Goal: Task Accomplishment & Management: Manage account settings

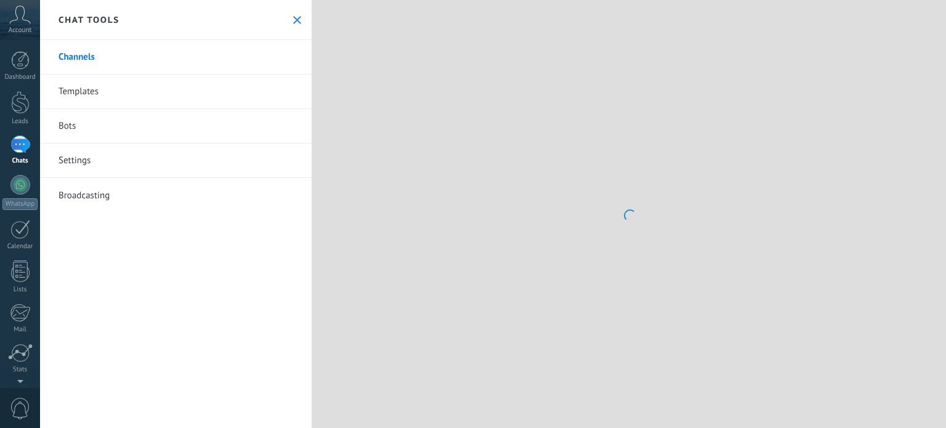
drag, startPoint x: 0, startPoint y: 0, endPoint x: 108, endPoint y: 100, distance: 147.7
click at [108, 100] on link "Templates" at bounding box center [176, 92] width 272 height 34
click at [20, 14] on icon at bounding box center [20, 15] width 22 height 18
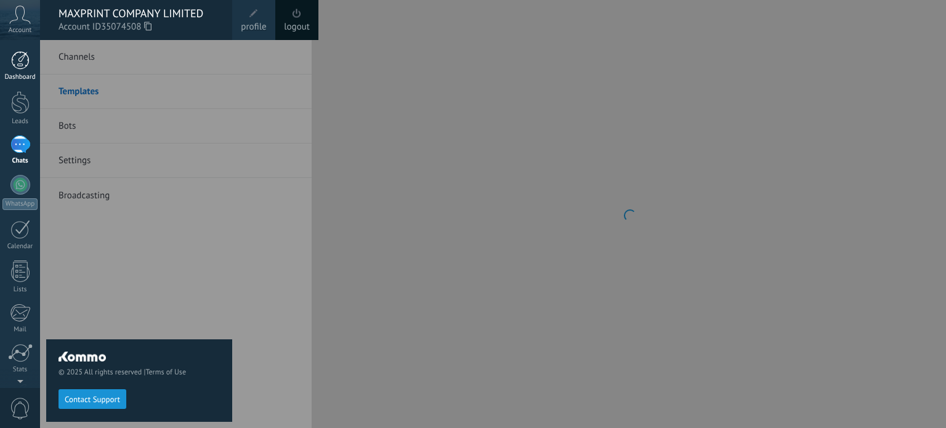
click at [22, 67] on div at bounding box center [20, 60] width 18 height 18
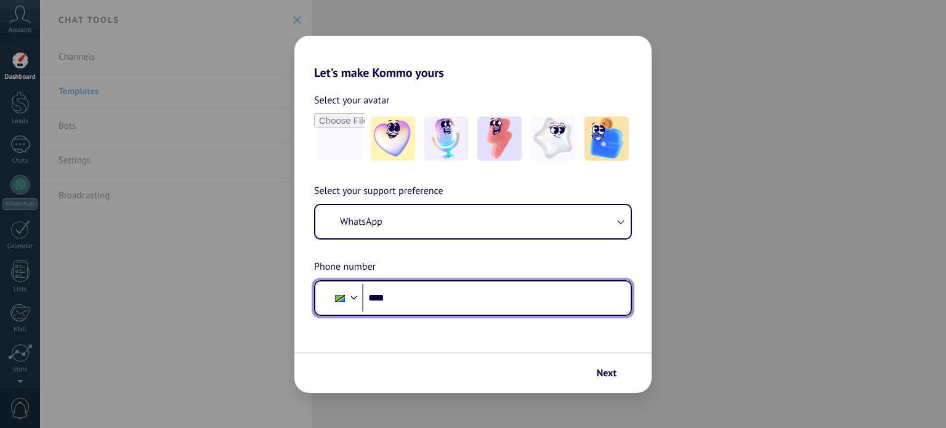
click at [376, 297] on input "****" at bounding box center [491, 298] width 259 height 28
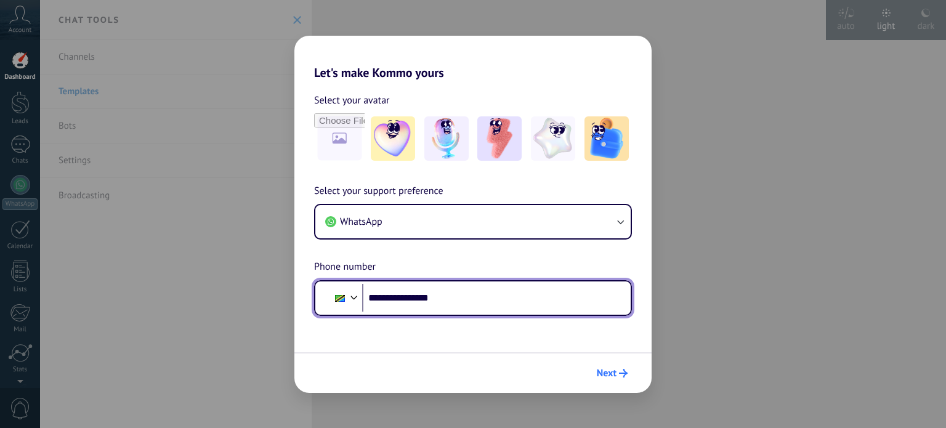
type input "**********"
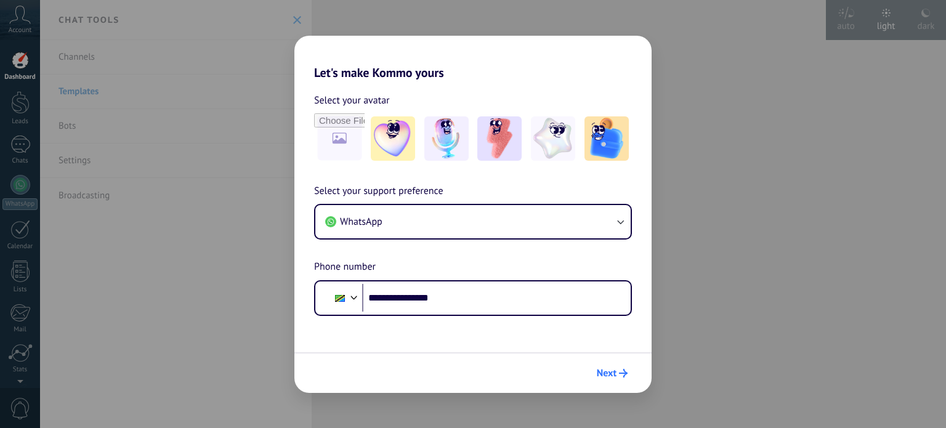
click at [604, 365] on button "Next" at bounding box center [612, 373] width 42 height 21
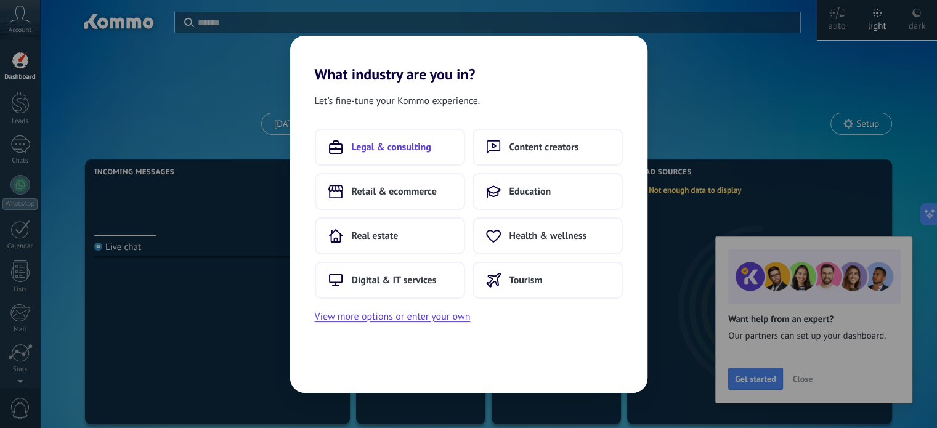
click at [405, 147] on span "Legal & consulting" at bounding box center [391, 147] width 79 height 12
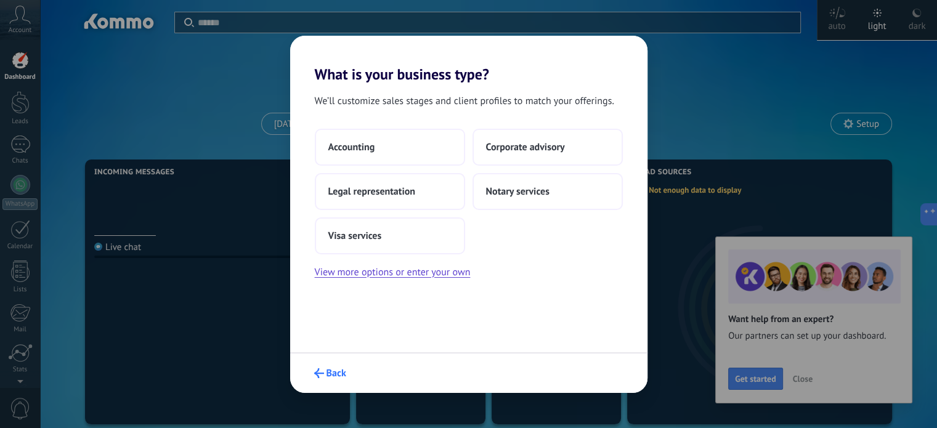
click at [321, 373] on use "submit" at bounding box center [319, 373] width 10 height 10
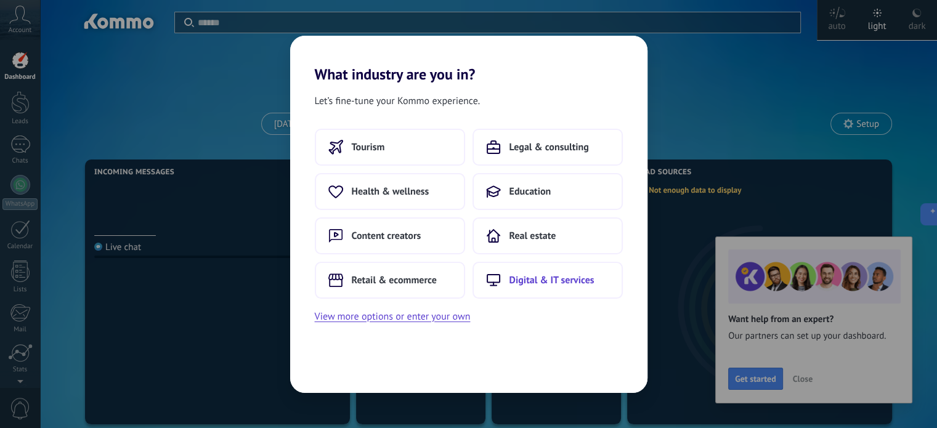
click at [544, 285] on span "Digital & IT services" at bounding box center [551, 280] width 85 height 12
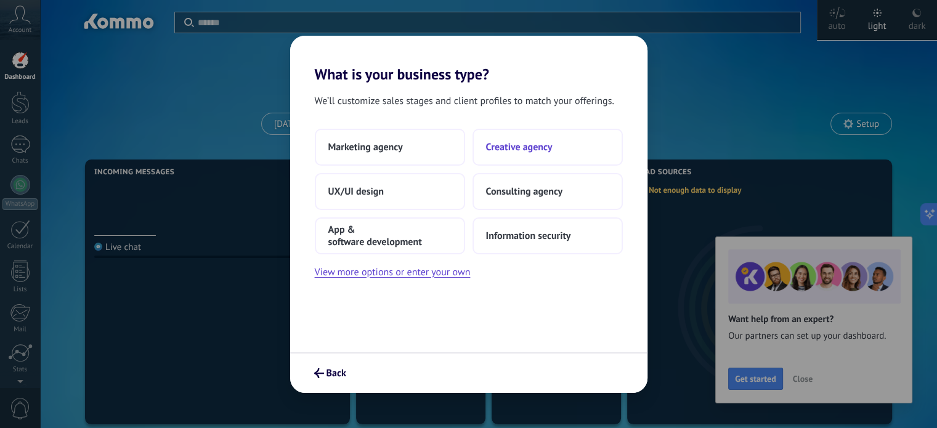
click at [510, 148] on span "Creative agency" at bounding box center [519, 147] width 67 height 12
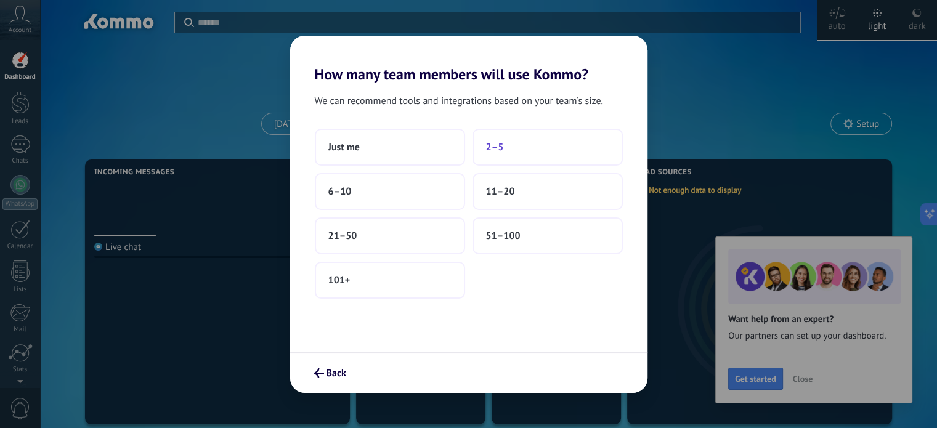
click at [493, 147] on span "2–5" at bounding box center [495, 147] width 18 height 12
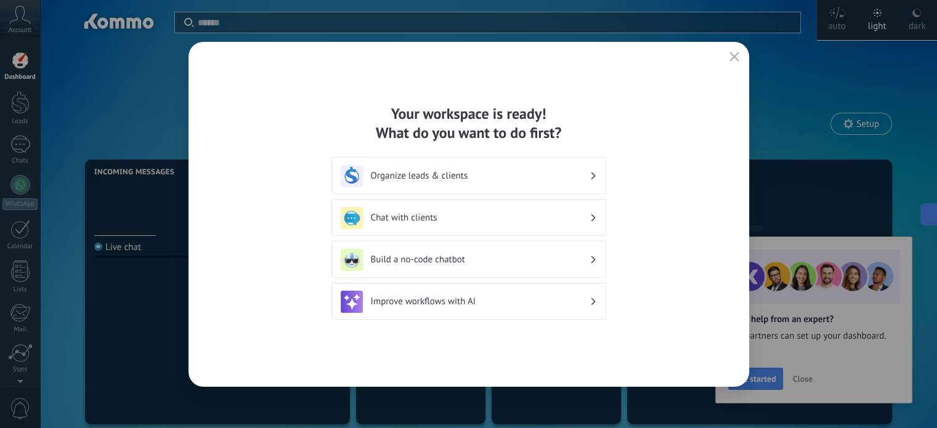
click at [496, 177] on h3 "Organize leads & clients" at bounding box center [480, 176] width 219 height 12
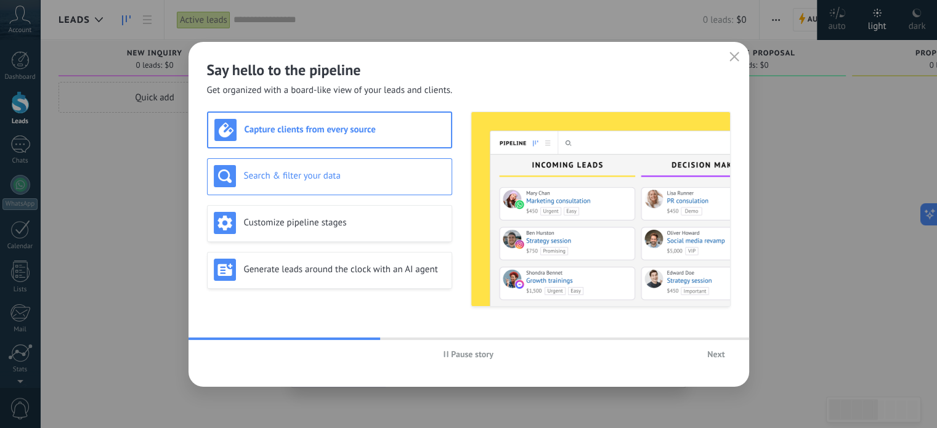
click at [362, 172] on h3 "Search & filter your data" at bounding box center [344, 176] width 201 height 12
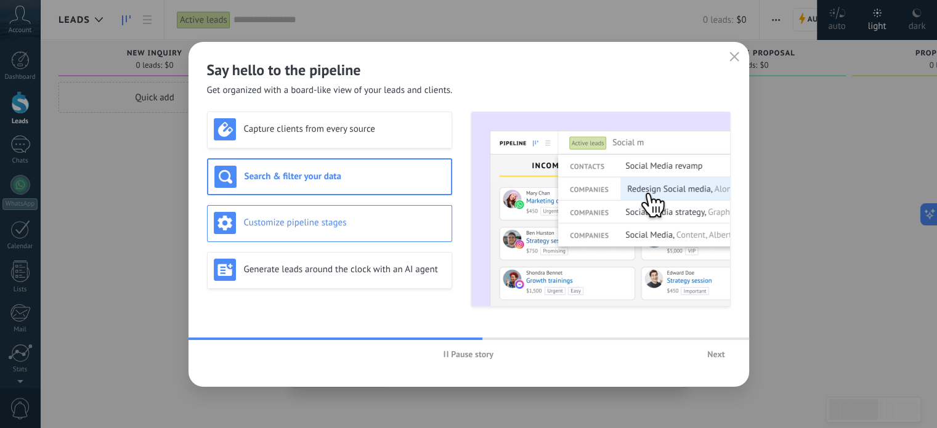
click at [377, 217] on h3 "Customize pipeline stages" at bounding box center [344, 223] width 201 height 12
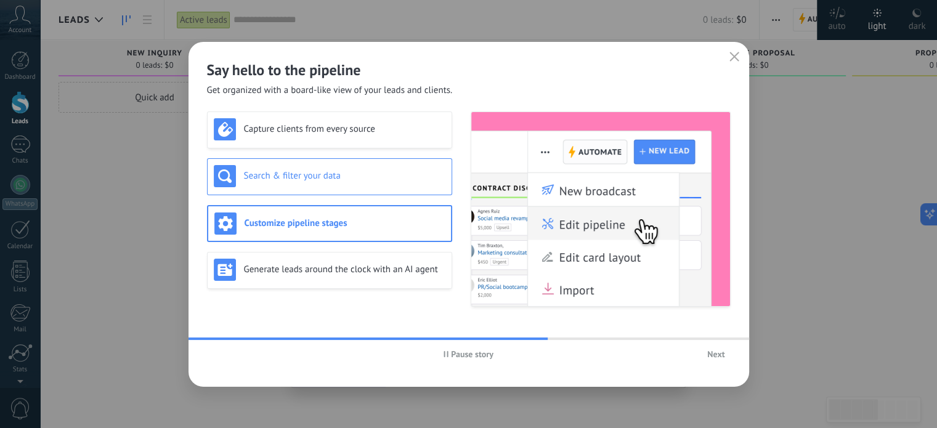
click at [356, 174] on h3 "Search & filter your data" at bounding box center [344, 176] width 201 height 12
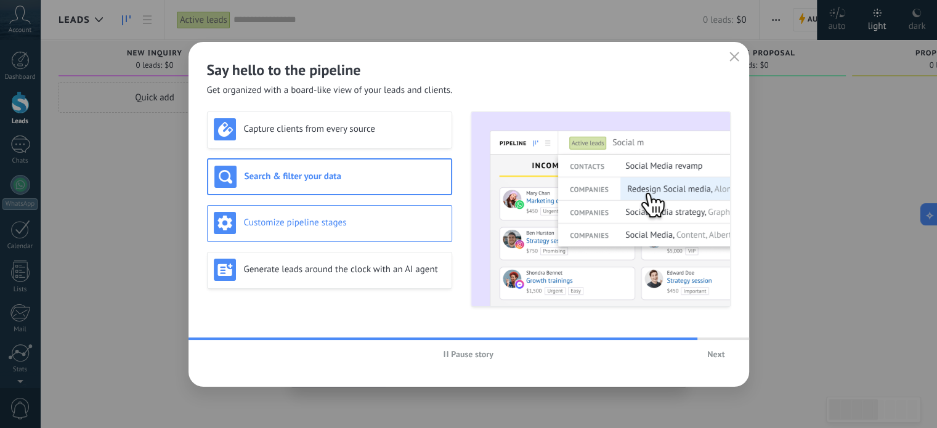
click at [355, 224] on h3 "Customize pipeline stages" at bounding box center [344, 223] width 201 height 12
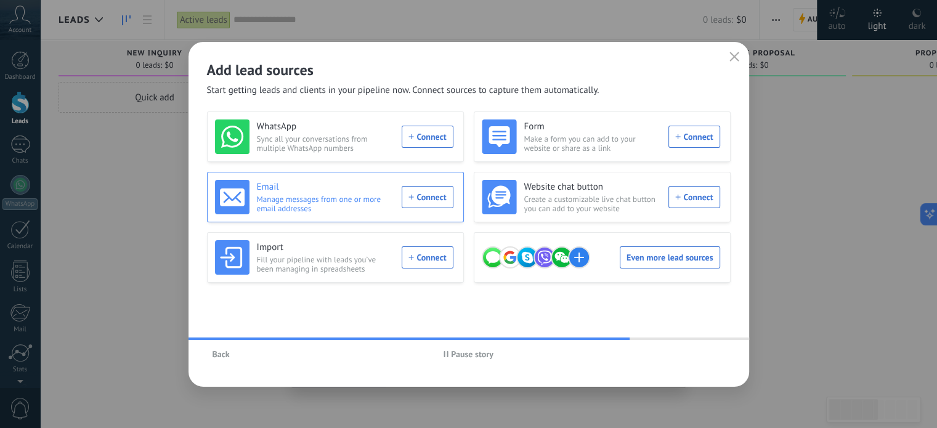
click at [426, 197] on div "Email Manage messages from one or more email addresses Connect" at bounding box center [334, 197] width 238 height 34
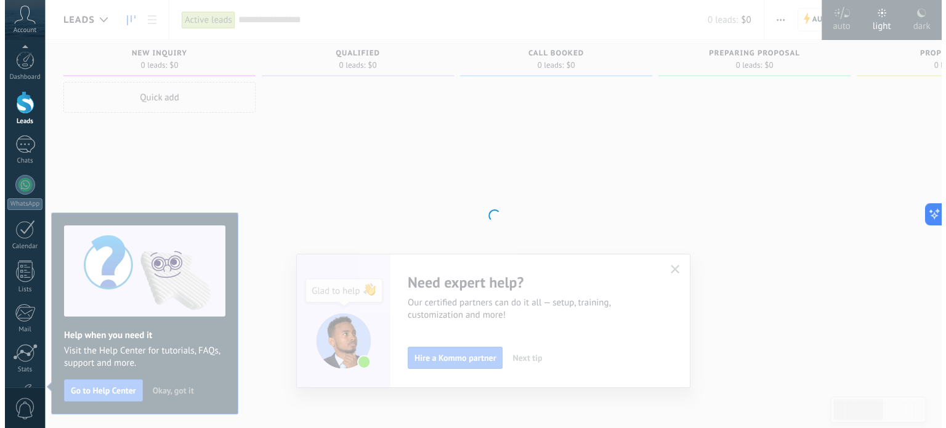
scroll to position [84, 0]
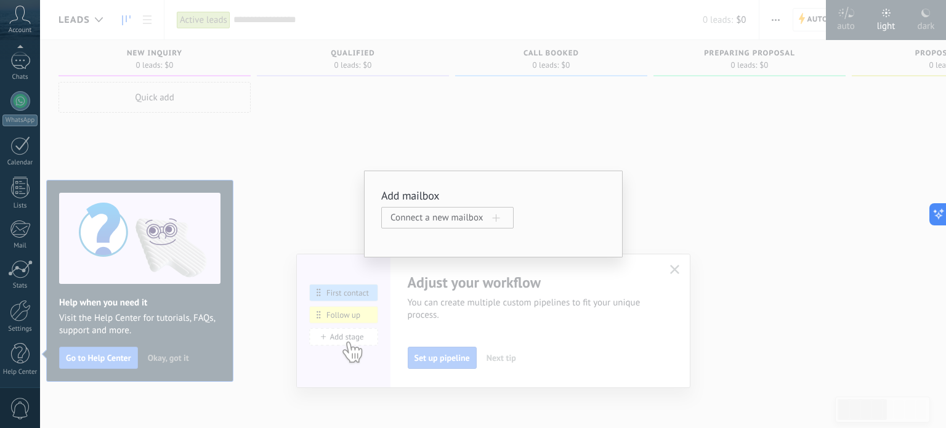
click at [582, 152] on div "Add mailbox Connect a new mailbox" at bounding box center [493, 214] width 906 height 428
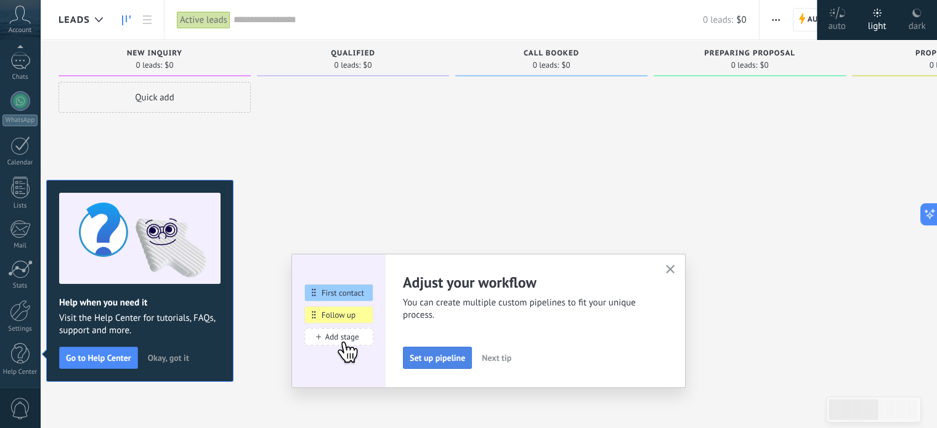
click at [454, 366] on button "Set up pipeline" at bounding box center [437, 358] width 69 height 22
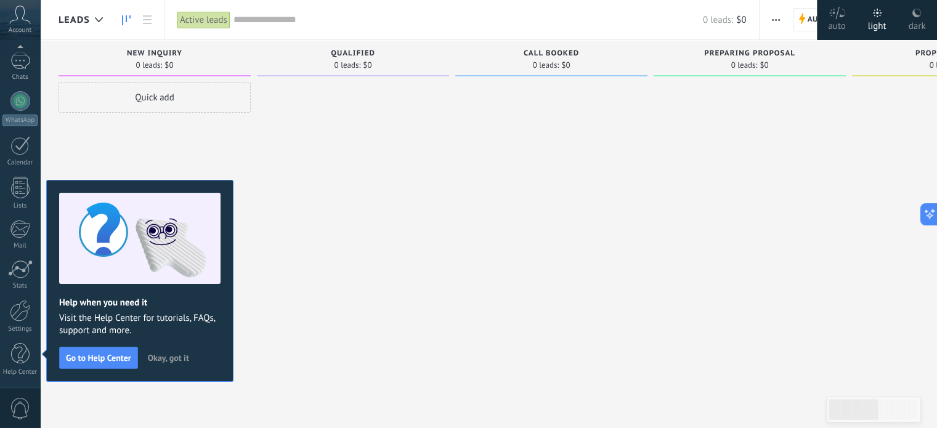
click at [190, 353] on button "Okay, got it" at bounding box center [168, 358] width 52 height 18
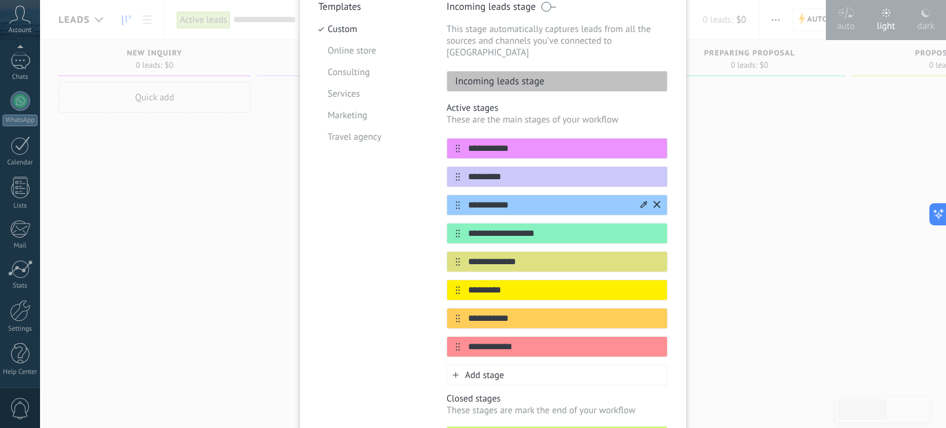
scroll to position [128, 0]
click at [488, 142] on input "**********" at bounding box center [549, 148] width 179 height 13
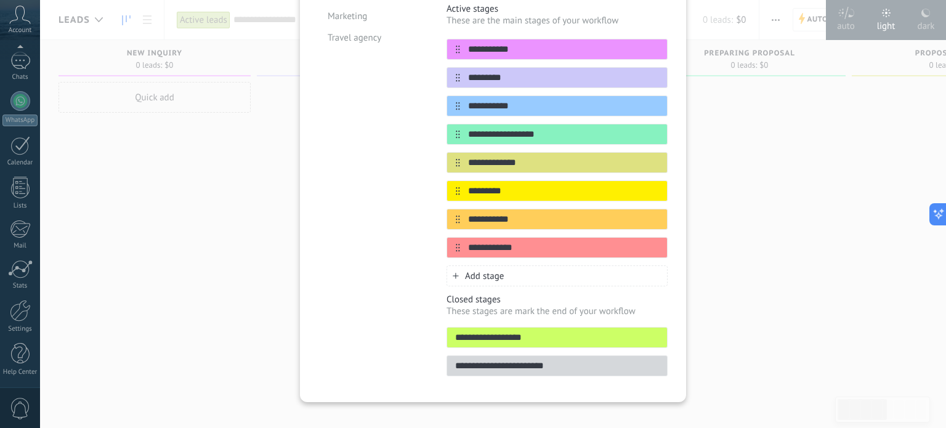
click at [491, 360] on input "**********" at bounding box center [557, 366] width 220 height 13
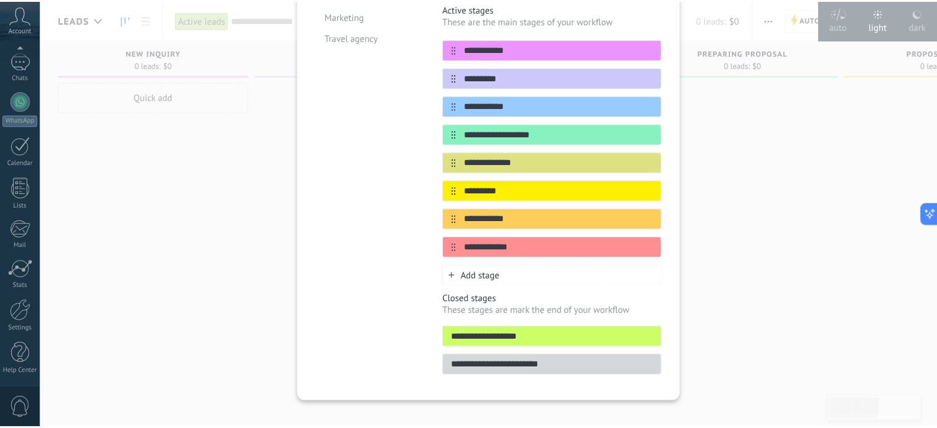
scroll to position [0, 0]
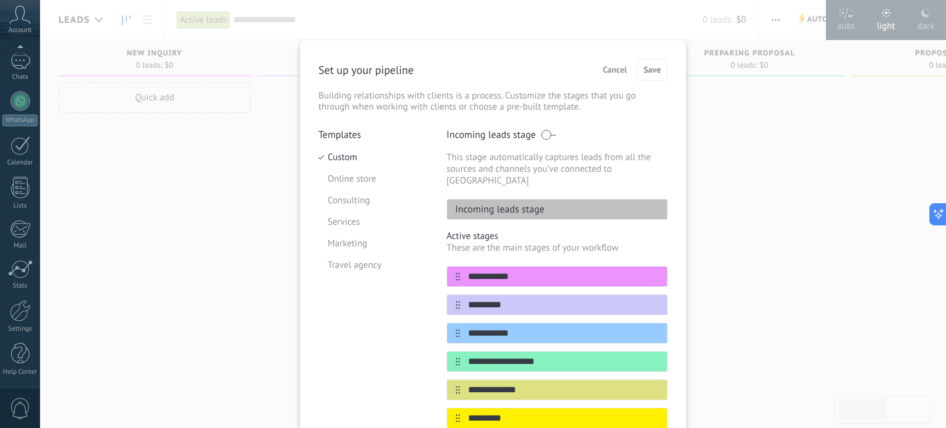
click at [769, 155] on div "**********" at bounding box center [493, 214] width 906 height 428
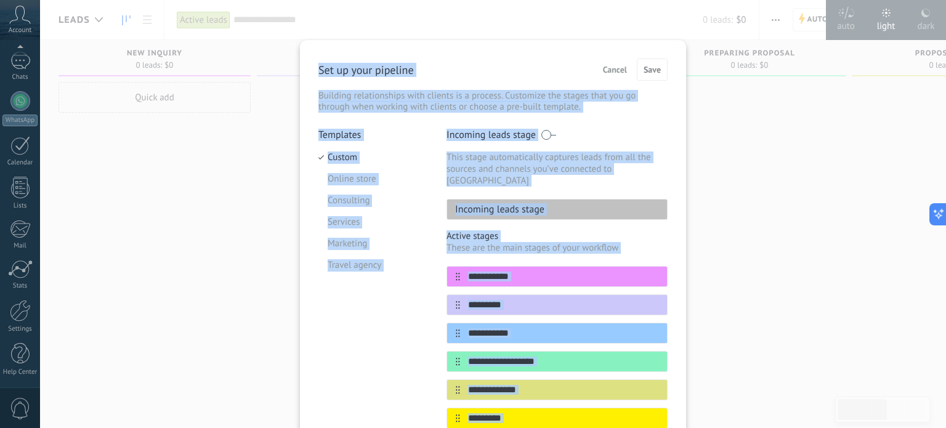
click at [769, 155] on div "**********" at bounding box center [493, 214] width 906 height 428
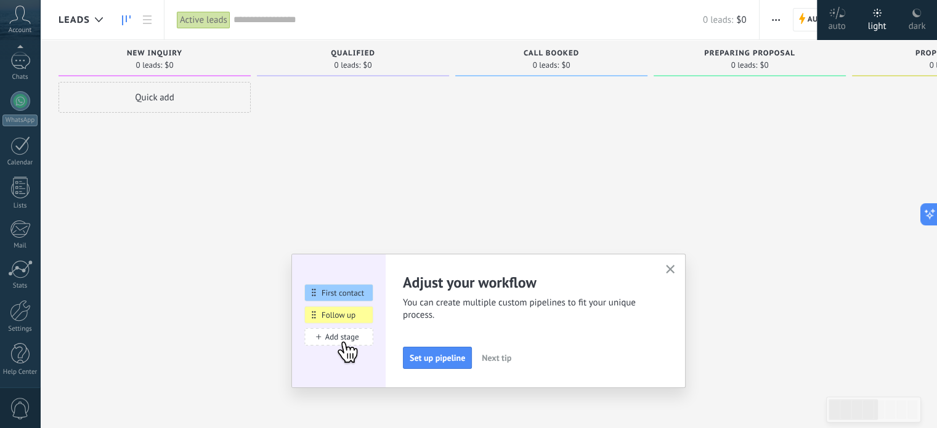
click at [504, 362] on span "Next tip" at bounding box center [497, 357] width 30 height 9
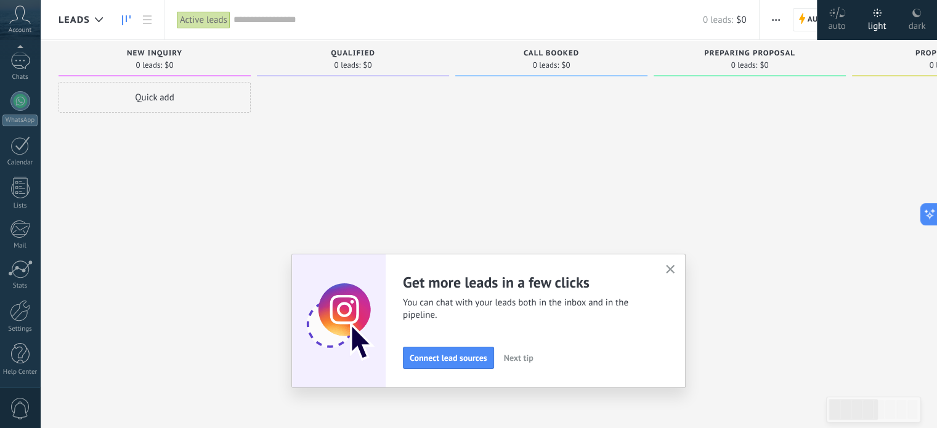
click at [524, 353] on span "Next tip" at bounding box center [519, 357] width 30 height 9
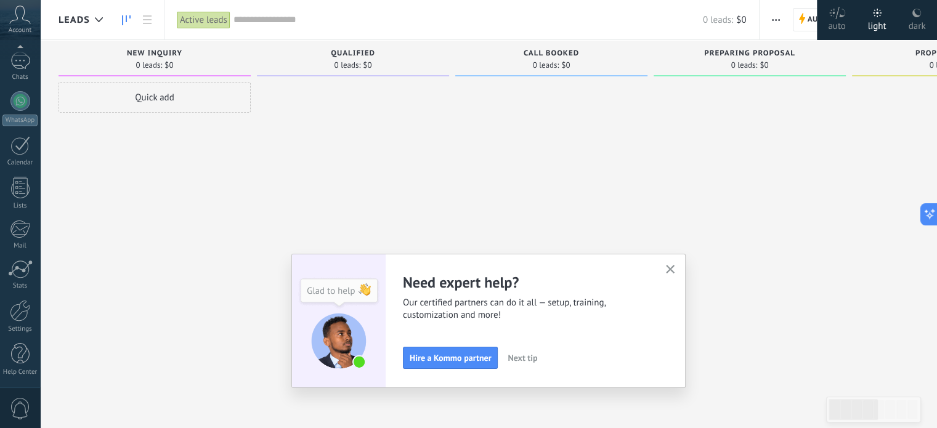
click at [524, 353] on span "Next tip" at bounding box center [522, 357] width 30 height 9
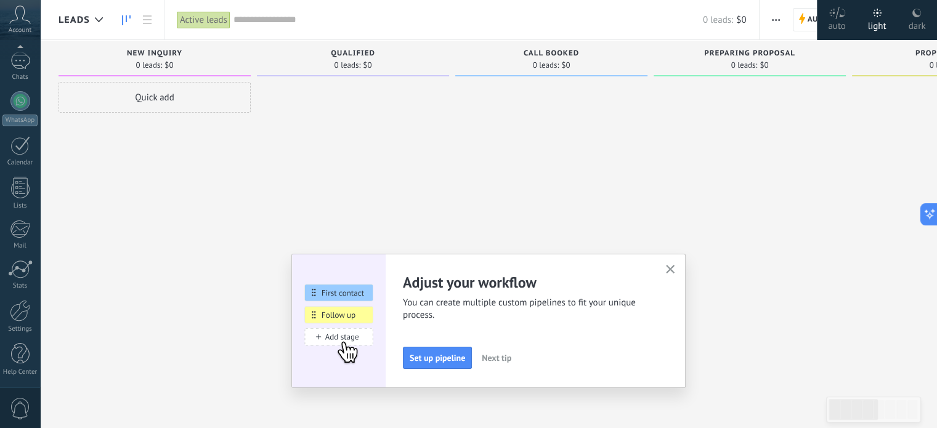
click at [670, 271] on icon "button" at bounding box center [670, 269] width 9 height 9
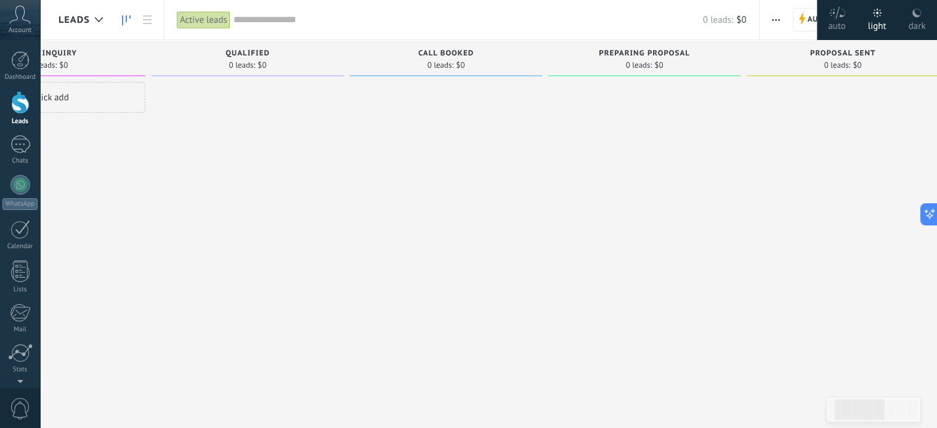
click at [881, 15] on icon at bounding box center [877, 13] width 9 height 9
click at [921, 15] on use at bounding box center [916, 13] width 9 height 9
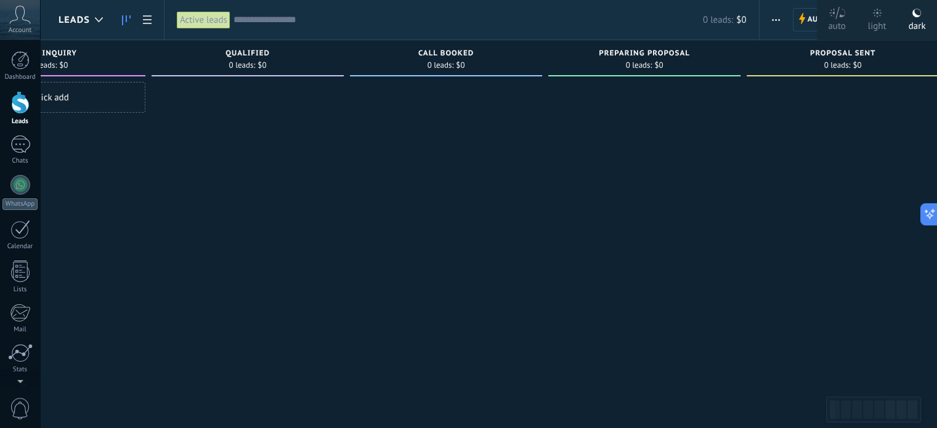
click at [881, 17] on icon at bounding box center [877, 13] width 9 height 9
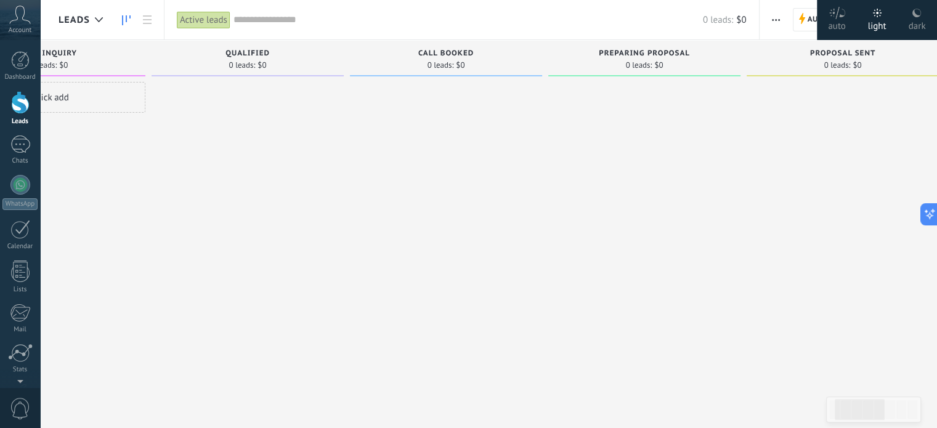
click at [844, 18] on icon at bounding box center [836, 13] width 17 height 12
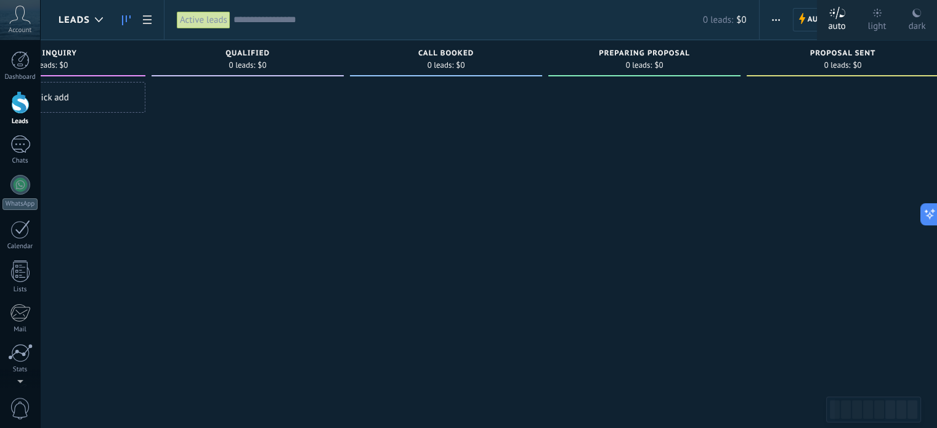
click at [881, 15] on icon at bounding box center [877, 13] width 9 height 9
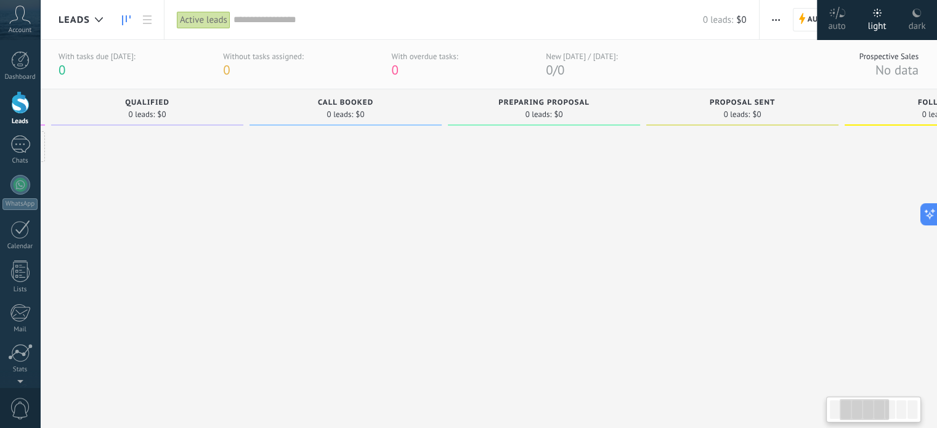
scroll to position [0, 209]
drag, startPoint x: 828, startPoint y: 5, endPoint x: 777, endPoint y: 25, distance: 54.4
click at [777, 25] on body ".abccls-1,.abccls-2{fill-rule:evenodd}.abccls-2{fill:#fff} .abfcls-1{fill:none}…" at bounding box center [468, 214] width 937 height 428
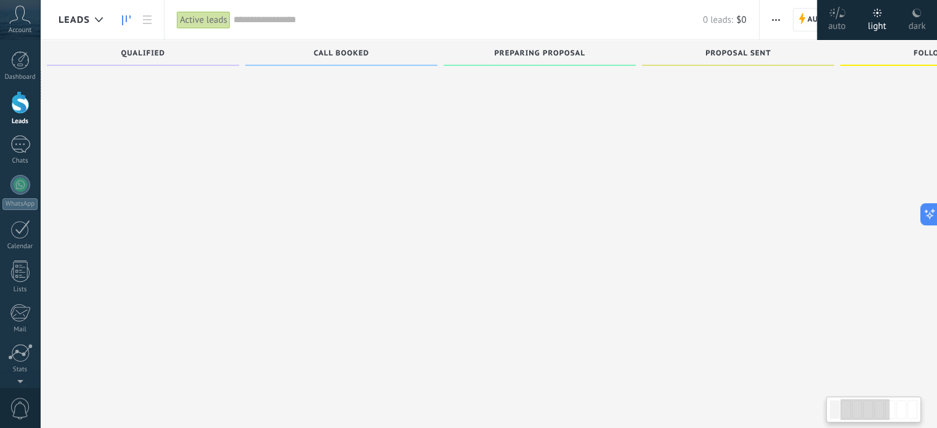
scroll to position [0, 0]
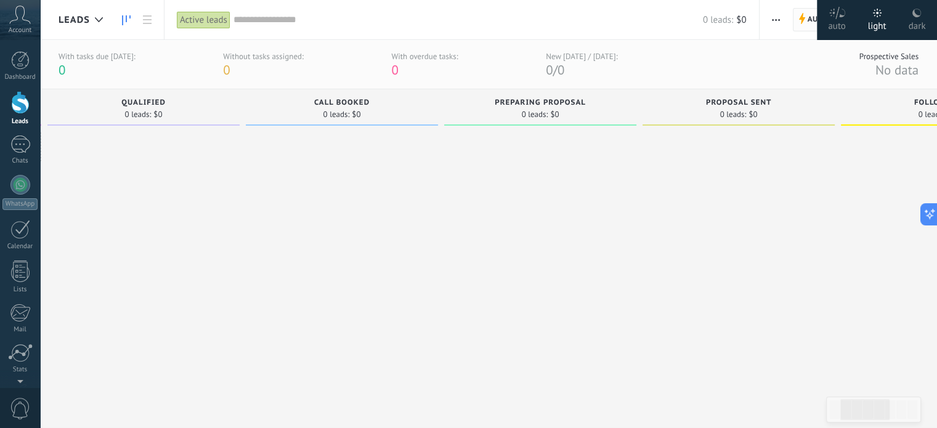
click at [815, 21] on span "Automate" at bounding box center [827, 20] width 41 height 22
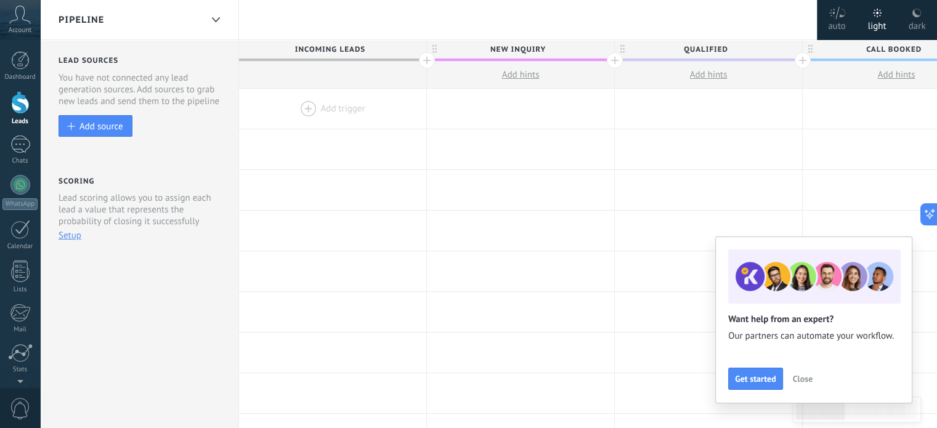
click at [799, 377] on span "Close" at bounding box center [803, 378] width 20 height 9
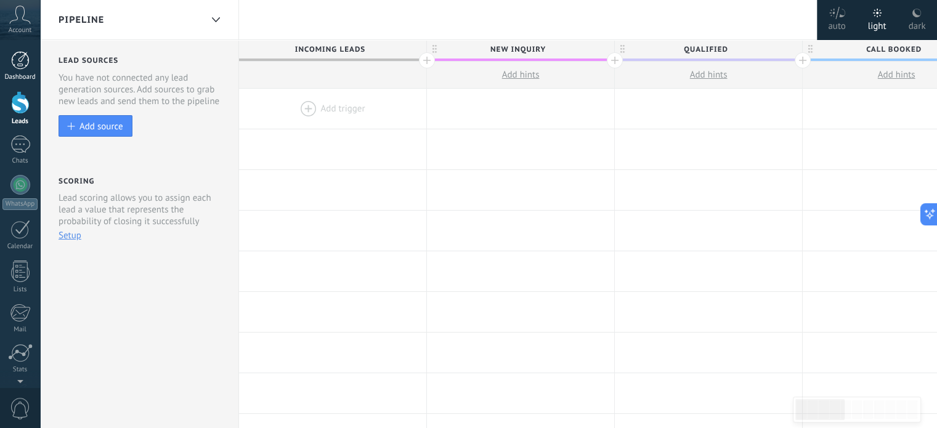
click at [20, 65] on div at bounding box center [20, 60] width 18 height 18
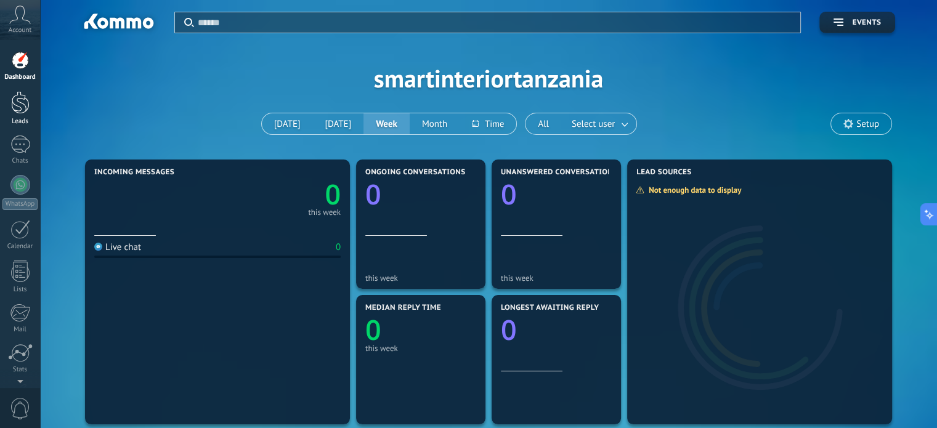
click at [17, 110] on div at bounding box center [20, 102] width 18 height 23
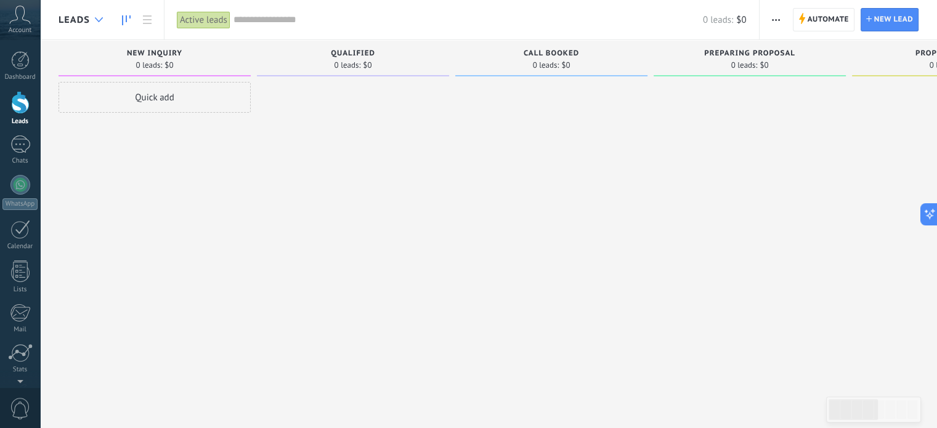
click at [99, 19] on icon at bounding box center [99, 19] width 8 height 5
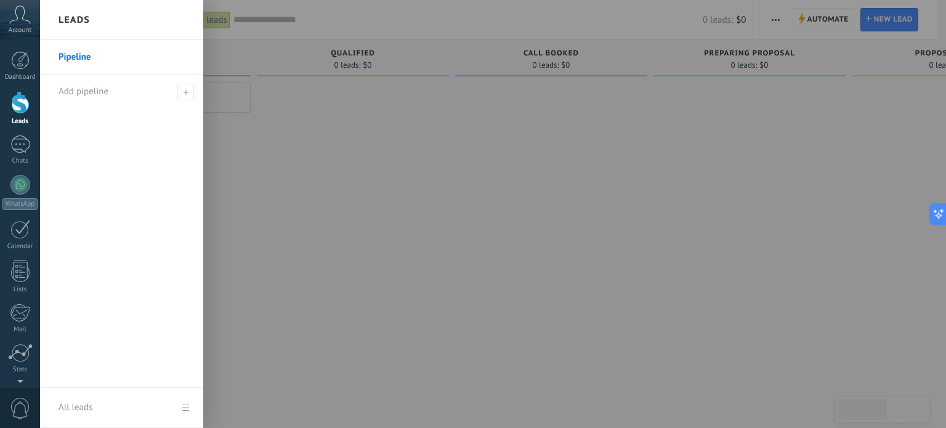
click at [84, 61] on link "Pipeline" at bounding box center [124, 57] width 132 height 34
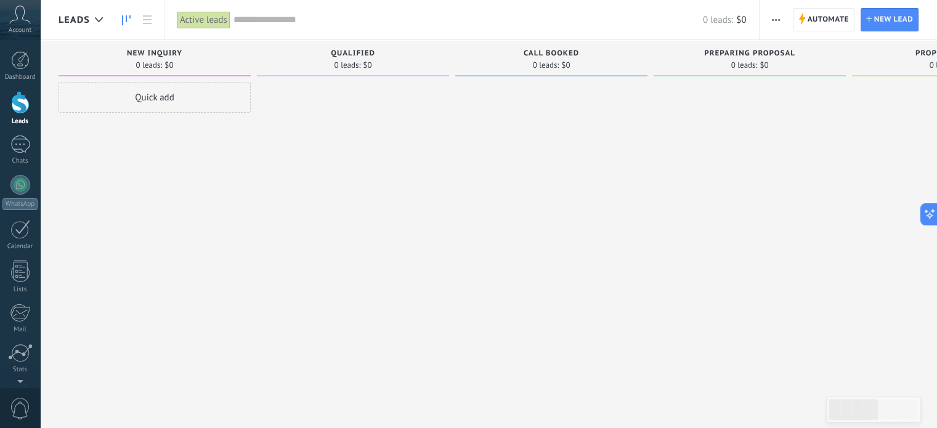
click at [173, 50] on span "New inquiry" at bounding box center [154, 53] width 55 height 9
click at [278, 119] on div at bounding box center [353, 215] width 192 height 267
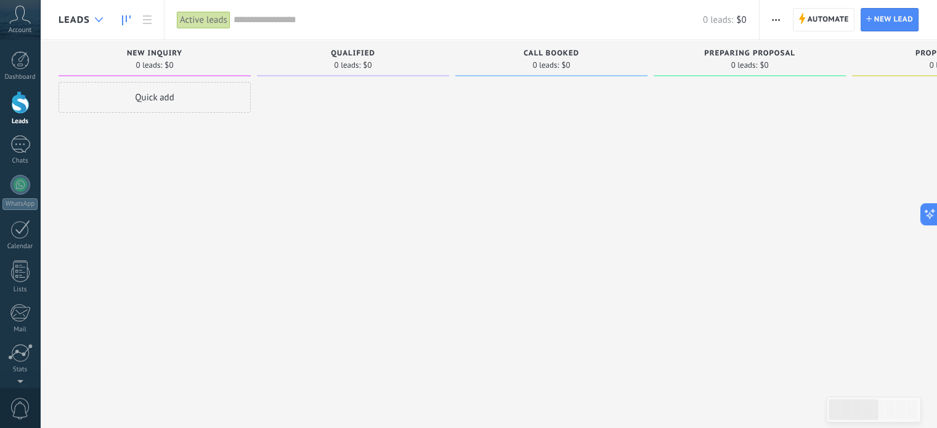
click at [99, 22] on icon at bounding box center [99, 19] width 8 height 5
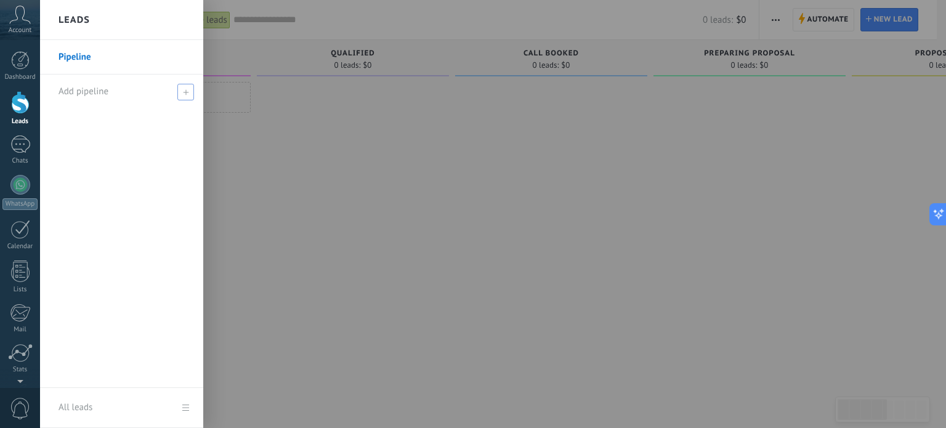
click at [115, 95] on div "Add pipeline" at bounding box center [124, 92] width 132 height 34
click at [288, 109] on div at bounding box center [513, 214] width 946 height 428
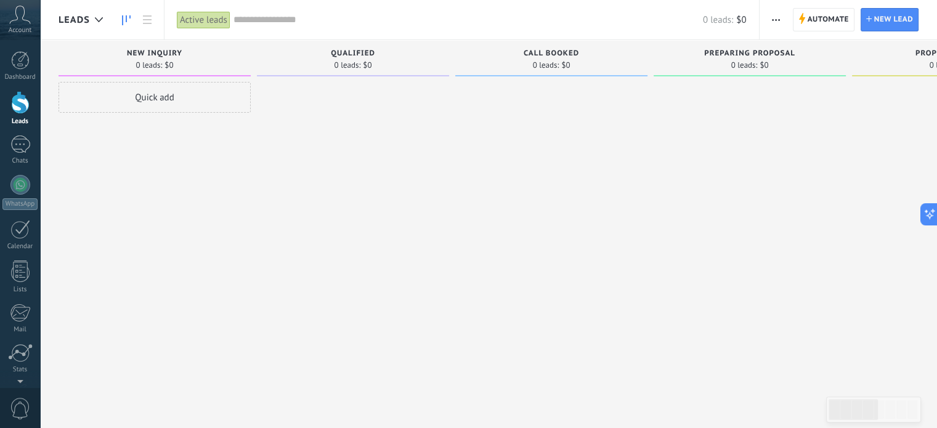
click at [193, 18] on div "Active leads" at bounding box center [204, 20] width 54 height 18
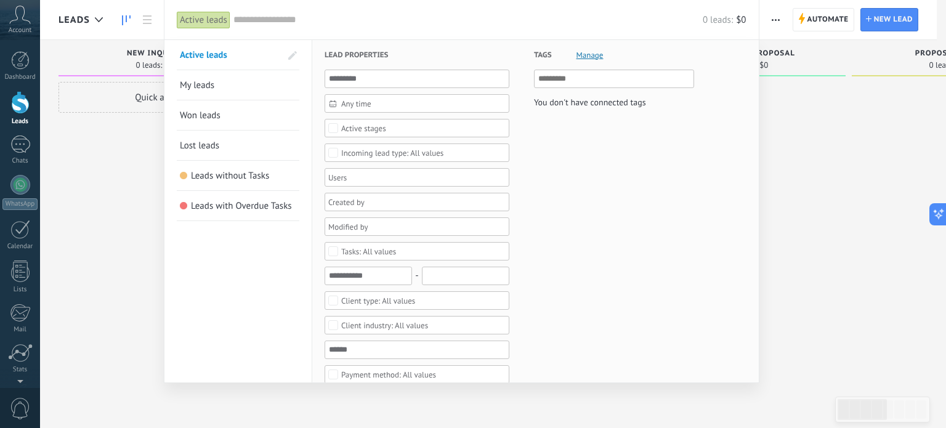
click at [206, 78] on link "My leads" at bounding box center [238, 85] width 116 height 30
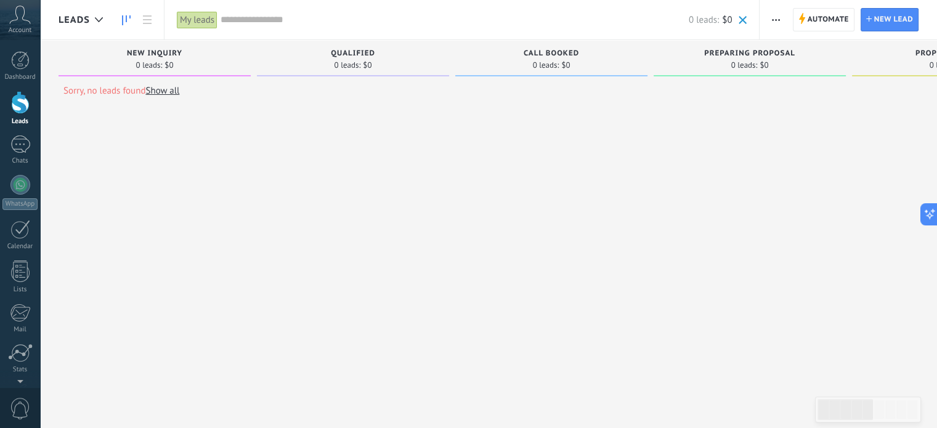
click at [202, 21] on div "My leads" at bounding box center [197, 20] width 41 height 18
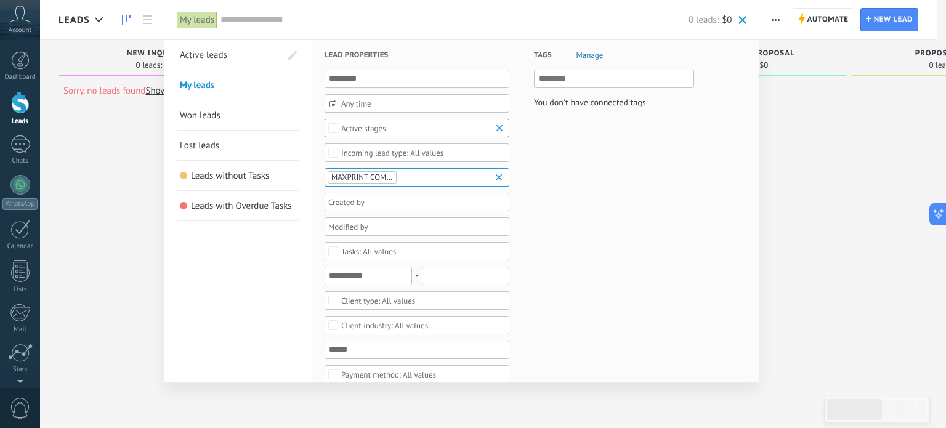
click at [292, 56] on span at bounding box center [292, 55] width 9 height 9
click at [292, 56] on span at bounding box center [291, 55] width 11 height 9
click at [292, 56] on span at bounding box center [292, 55] width 9 height 9
click at [129, 137] on div at bounding box center [473, 214] width 946 height 428
click at [131, 130] on div at bounding box center [473, 214] width 946 height 428
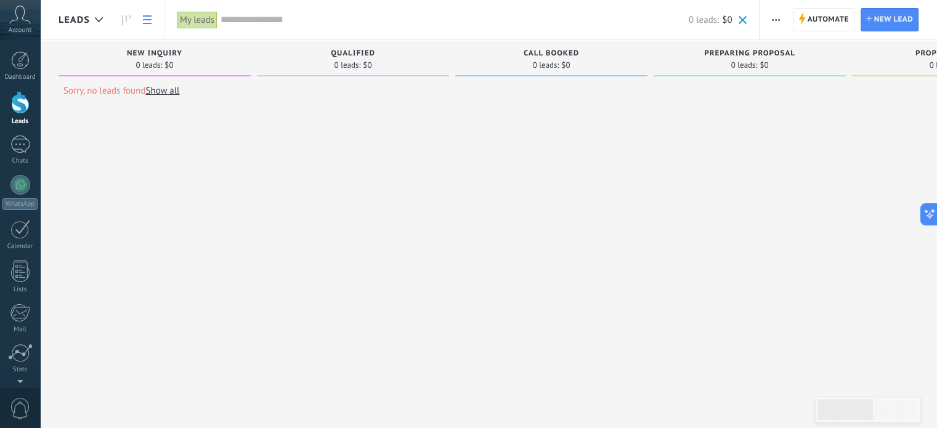
click at [146, 19] on icon at bounding box center [147, 19] width 9 height 9
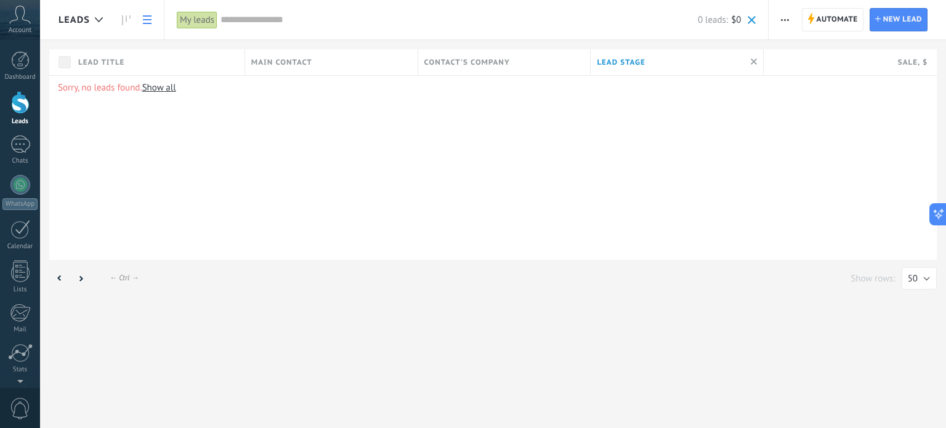
click at [81, 18] on span "Leads" at bounding box center [73, 20] width 31 height 12
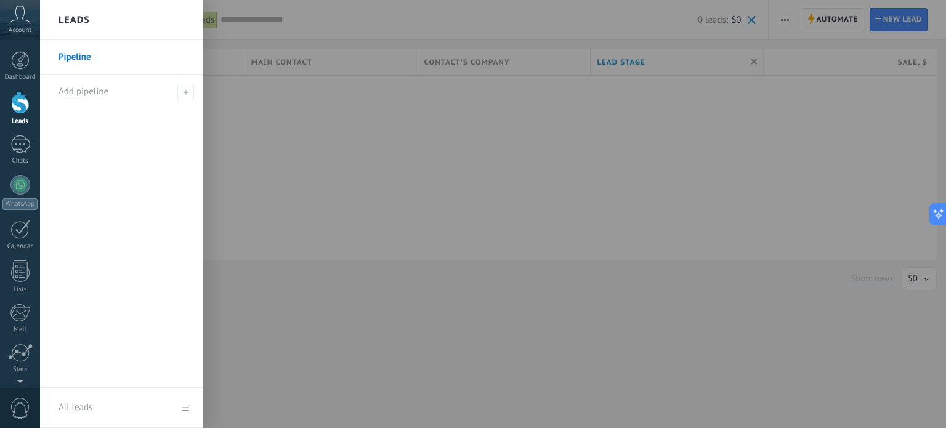
click at [184, 406] on link "All leads" at bounding box center [121, 408] width 163 height 40
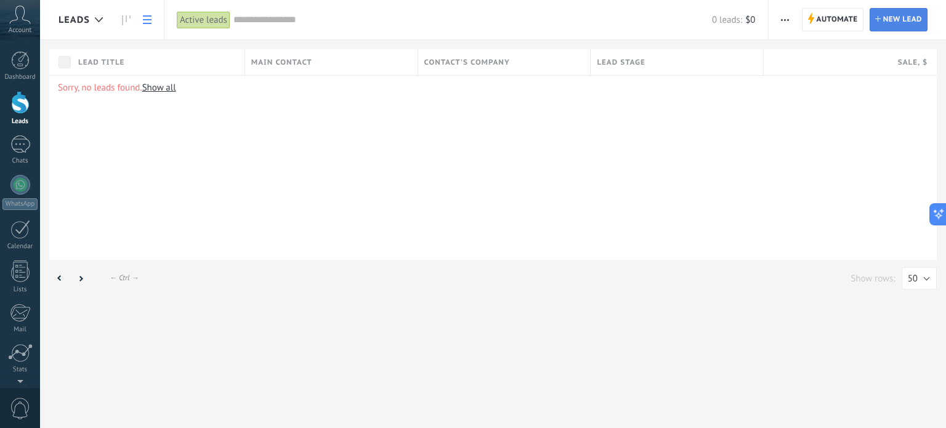
click at [886, 20] on span "New lead" at bounding box center [902, 20] width 39 height 22
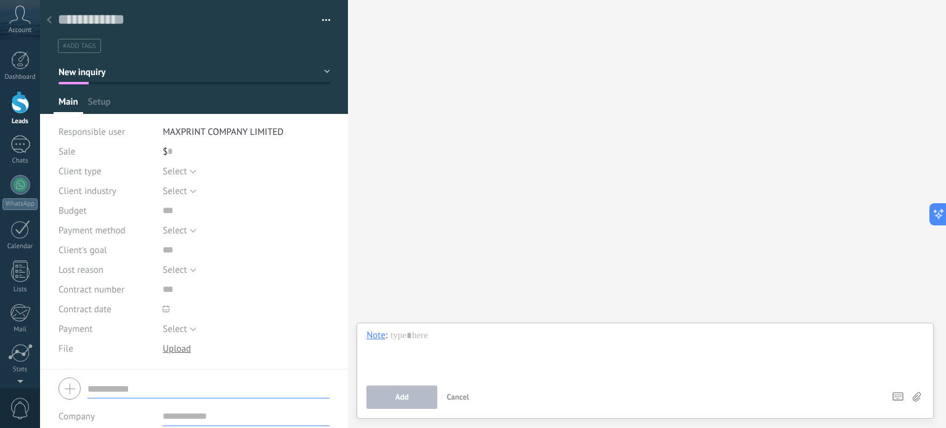
click at [567, 97] on div "Search Load more Participants: 0 Add member Bots: 0" at bounding box center [647, 214] width 598 height 428
click at [106, 17] on input "text" at bounding box center [185, 19] width 255 height 18
click at [17, 142] on div at bounding box center [20, 144] width 20 height 18
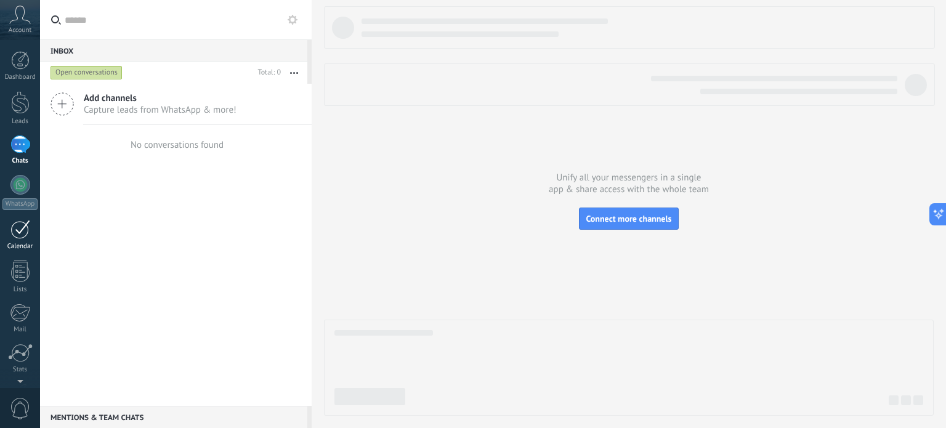
click at [20, 230] on div at bounding box center [20, 229] width 20 height 19
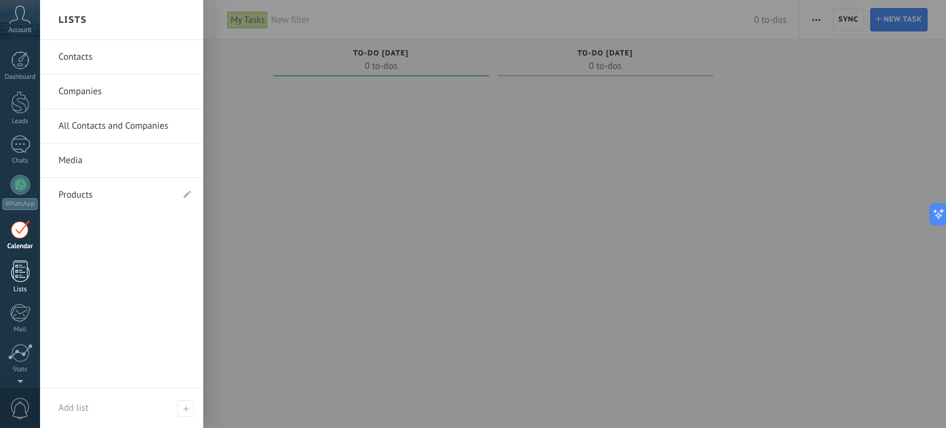
click at [22, 276] on div at bounding box center [20, 271] width 18 height 22
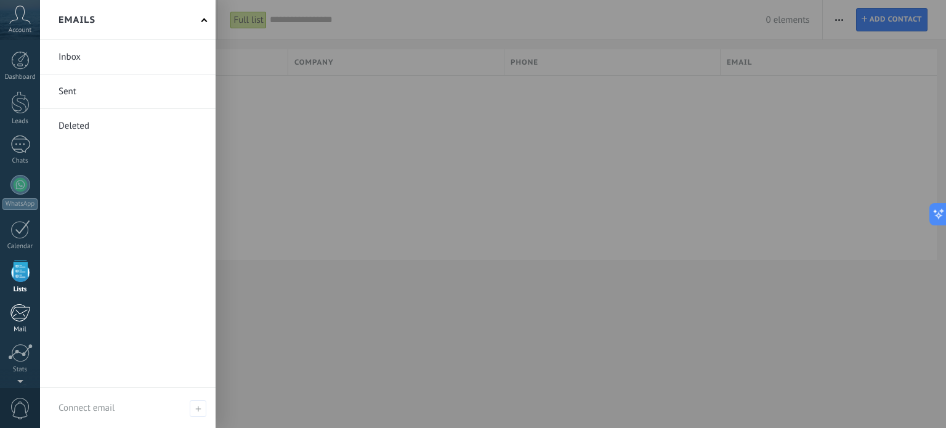
click at [22, 310] on div at bounding box center [20, 313] width 20 height 18
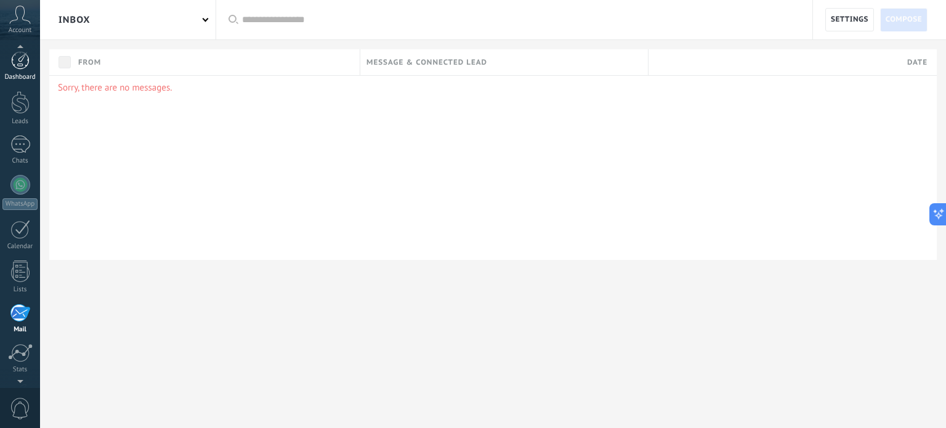
click at [22, 59] on div at bounding box center [20, 60] width 18 height 18
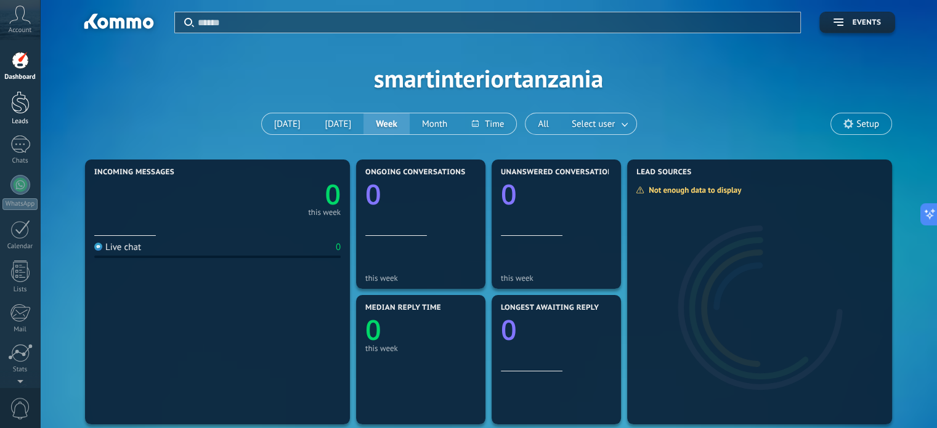
click at [22, 109] on div at bounding box center [20, 102] width 18 height 23
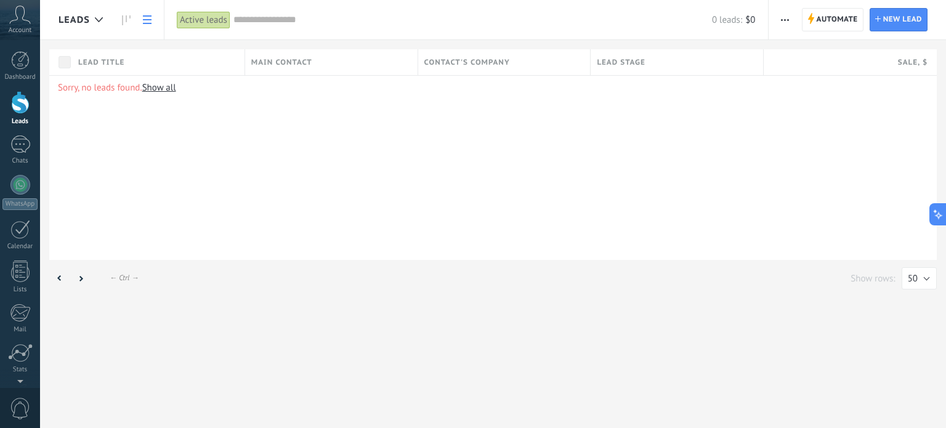
click at [264, 95] on div "Sorry, no leads found. Show all" at bounding box center [492, 167] width 887 height 185
click at [98, 19] on icon at bounding box center [99, 19] width 8 height 5
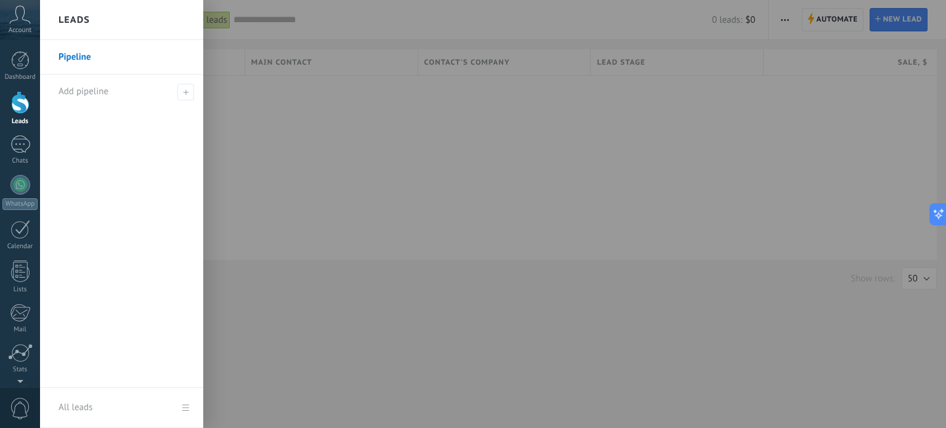
click at [80, 57] on link "Pipeline" at bounding box center [124, 57] width 132 height 34
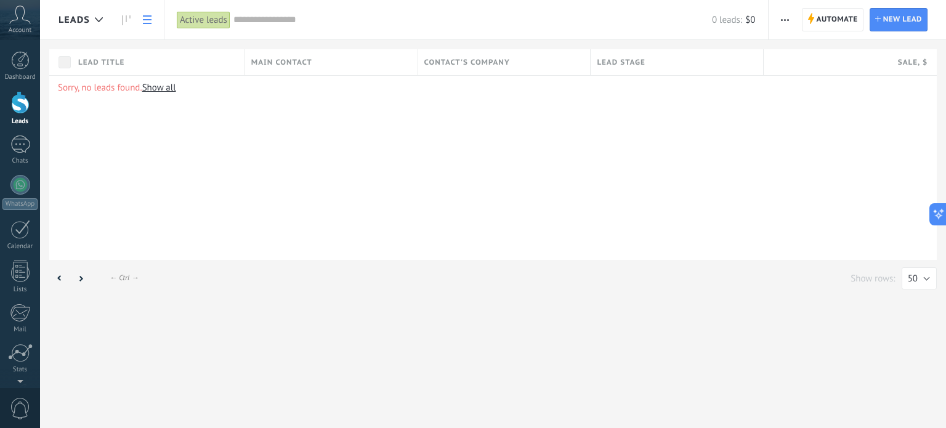
drag, startPoint x: 292, startPoint y: 58, endPoint x: 256, endPoint y: 87, distance: 46.4
click at [256, 87] on p "Sorry, no leads found. Show all" at bounding box center [493, 88] width 870 height 12
click at [20, 57] on div at bounding box center [20, 60] width 18 height 18
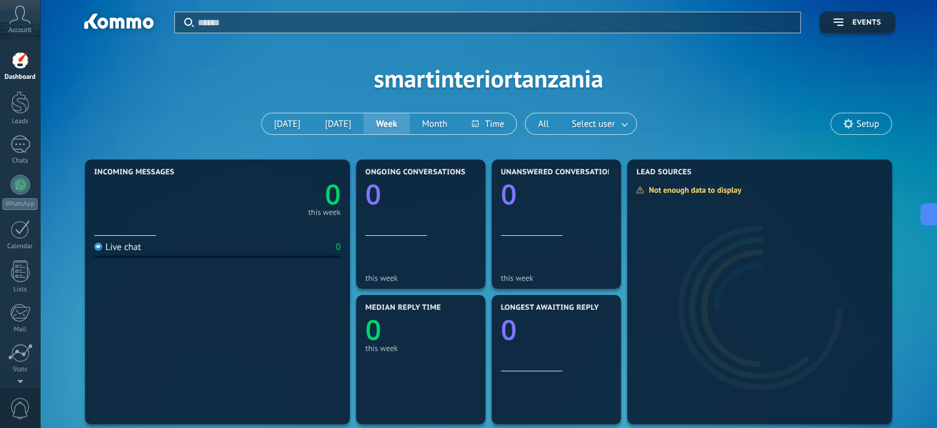
click at [25, 16] on icon at bounding box center [20, 15] width 22 height 18
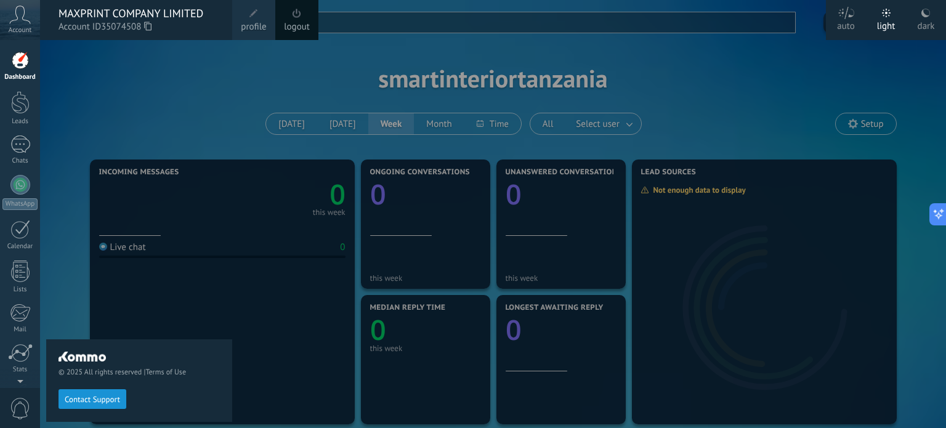
click at [20, 61] on div at bounding box center [20, 60] width 18 height 18
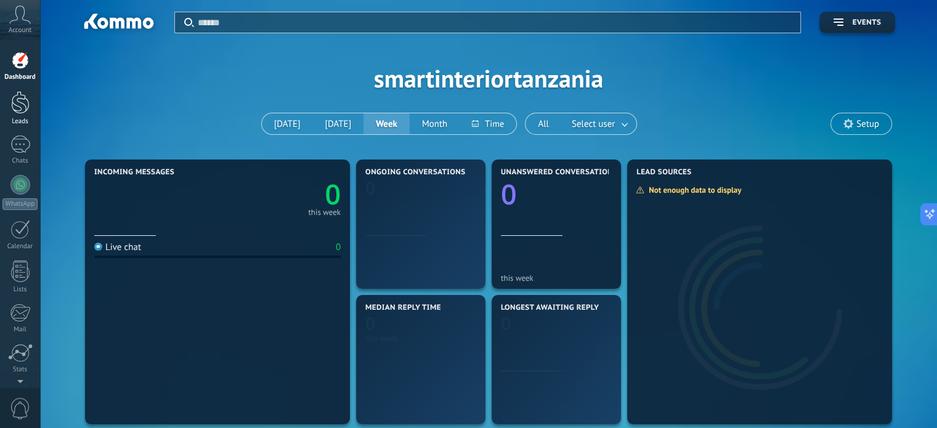
click at [20, 103] on div at bounding box center [20, 102] width 18 height 23
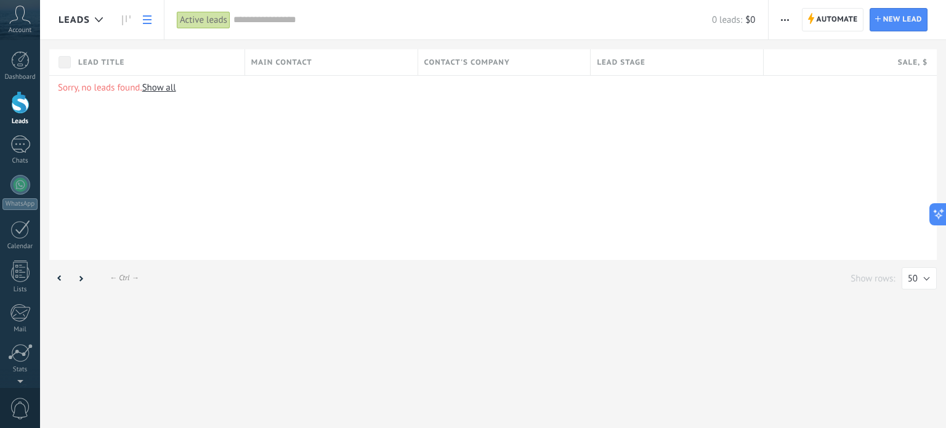
click at [156, 86] on link "Show all" at bounding box center [159, 88] width 34 height 12
click at [20, 229] on div at bounding box center [20, 229] width 20 height 19
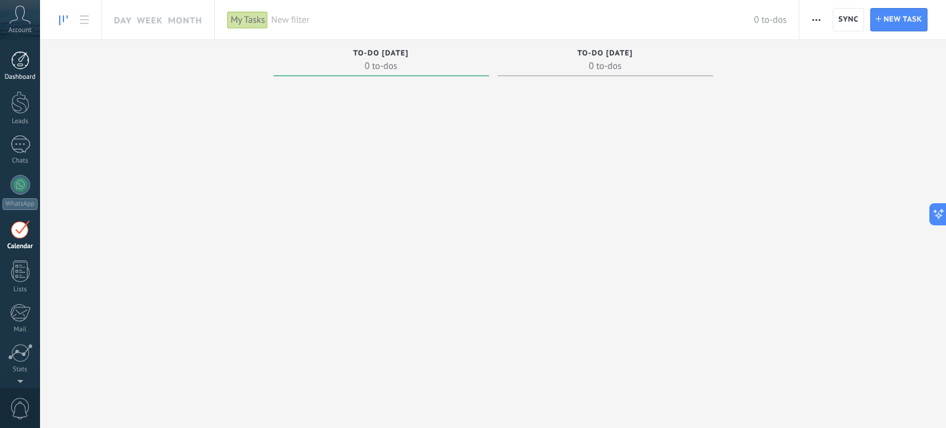
click at [31, 67] on link "Dashboard" at bounding box center [20, 66] width 40 height 30
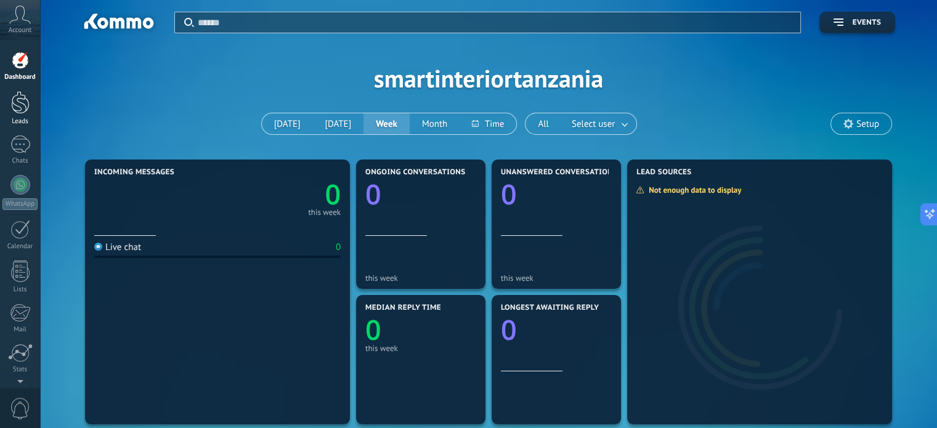
click at [23, 113] on div at bounding box center [20, 102] width 18 height 23
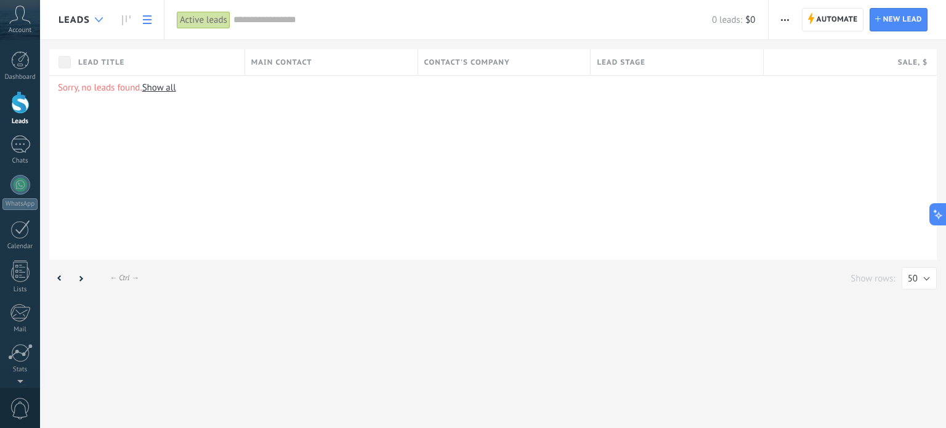
click at [97, 22] on icon at bounding box center [99, 19] width 8 height 5
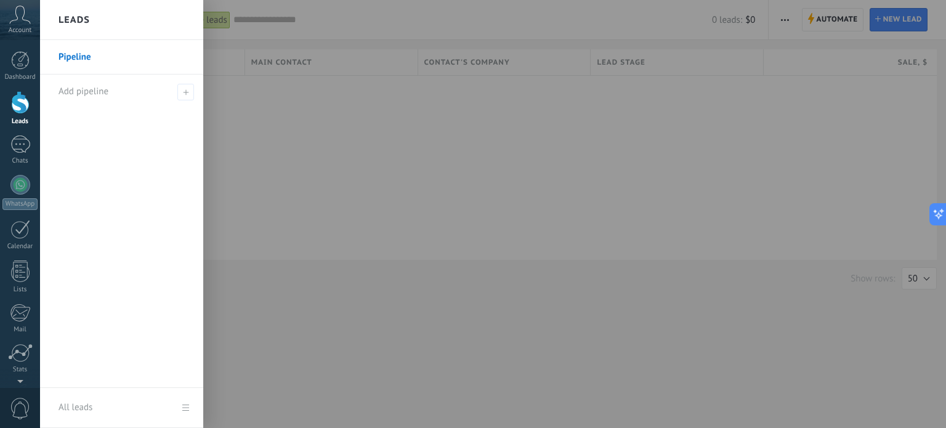
click at [97, 22] on div "Leads" at bounding box center [121, 20] width 163 height 40
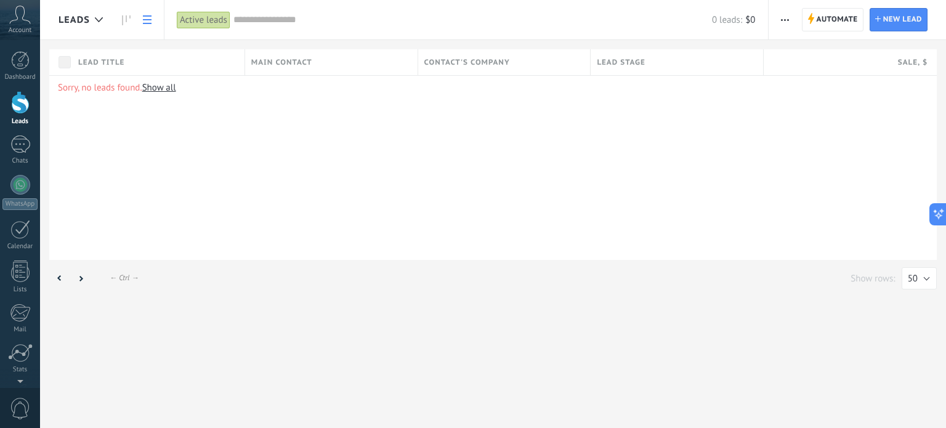
click at [333, 143] on div "Sorry, no leads found. Show all" at bounding box center [492, 167] width 887 height 185
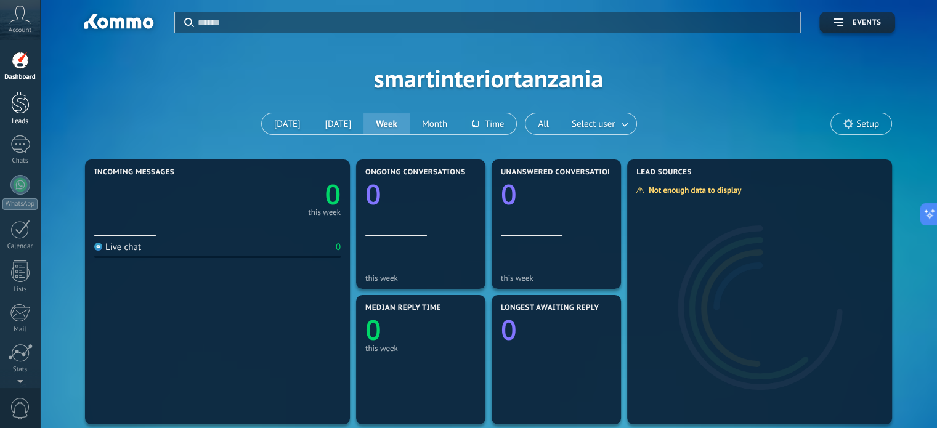
click at [18, 100] on div at bounding box center [20, 102] width 18 height 23
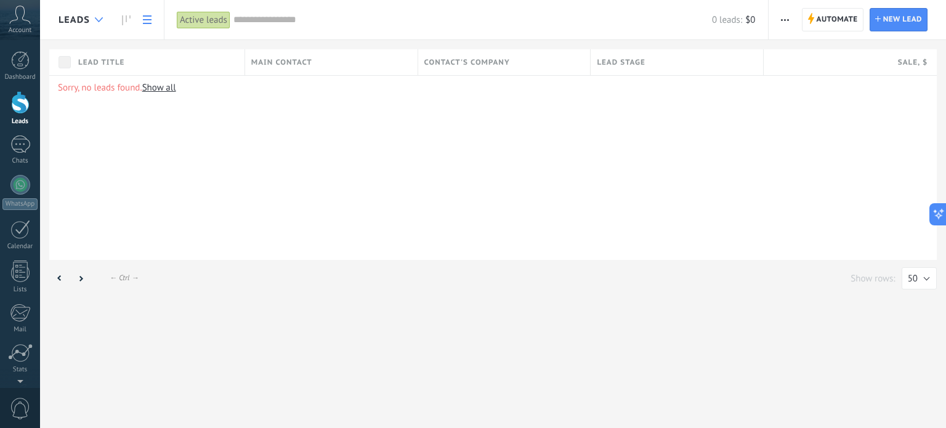
click at [95, 14] on div at bounding box center [99, 20] width 20 height 24
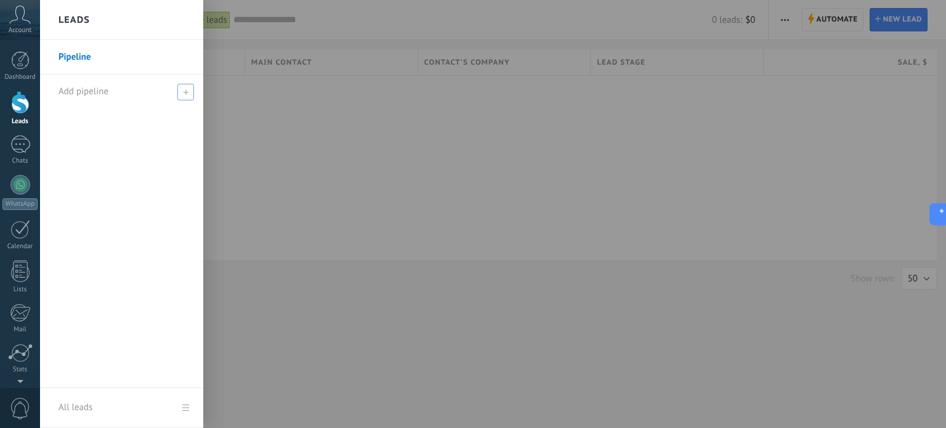
click at [96, 89] on span "Add pipeline" at bounding box center [83, 92] width 50 height 12
type input "*****"
click at [59, 89] on input "*****" at bounding box center [116, 92] width 116 height 20
type input "*********"
click at [184, 91] on span at bounding box center [187, 91] width 11 height 9
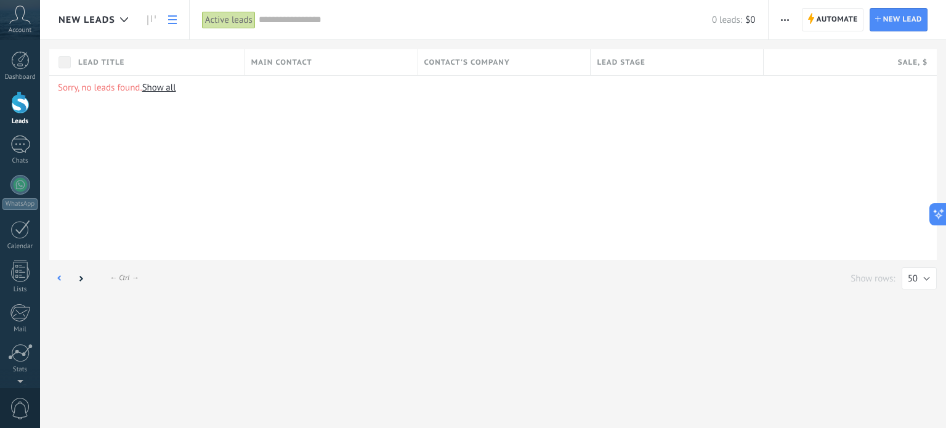
click at [64, 276] on div at bounding box center [59, 279] width 21 height 24
click at [58, 275] on icon at bounding box center [60, 278] width 4 height 6
click at [83, 276] on icon at bounding box center [81, 278] width 4 height 6
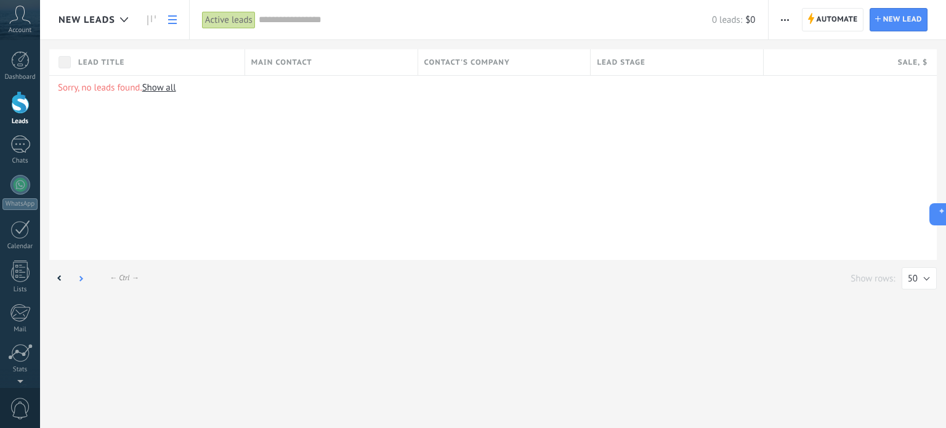
click at [83, 276] on icon at bounding box center [81, 278] width 4 height 6
click at [126, 22] on div at bounding box center [124, 20] width 20 height 24
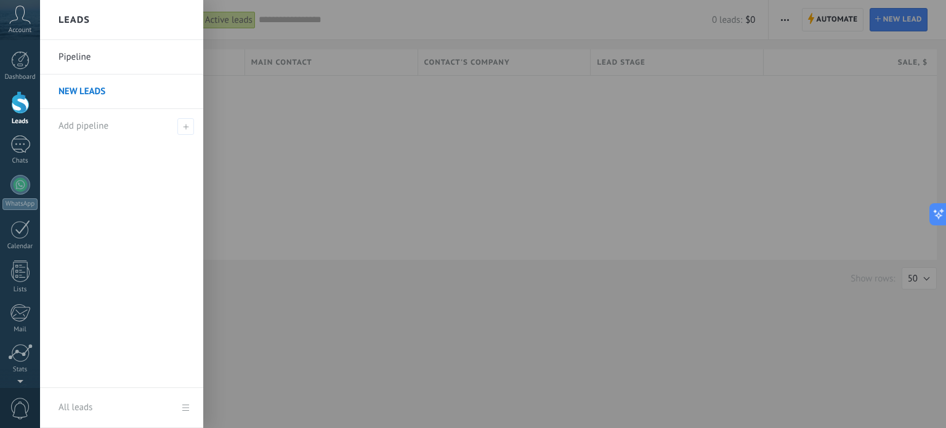
click at [81, 63] on link "Pipeline" at bounding box center [124, 57] width 132 height 34
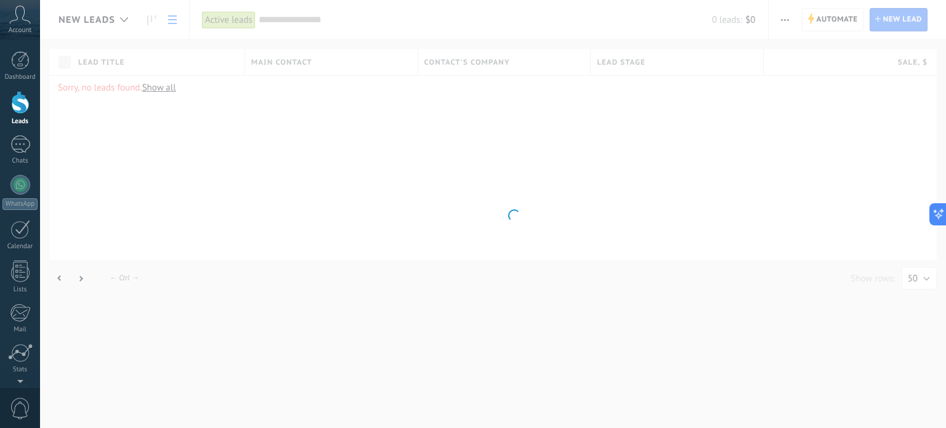
click at [121, 17] on body ".abccls-1,.abccls-2{fill-rule:evenodd}.abccls-2{fill:#fff} .abfcls-1{fill:none}…" at bounding box center [473, 214] width 946 height 428
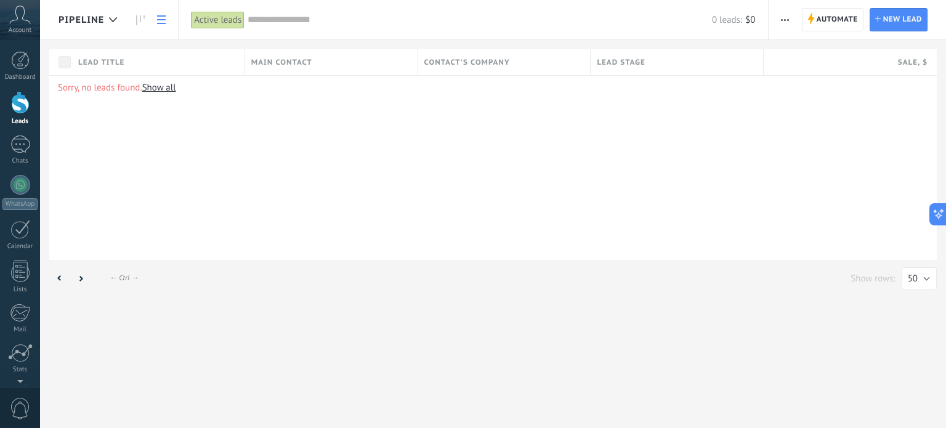
click at [121, 17] on div at bounding box center [113, 20] width 20 height 24
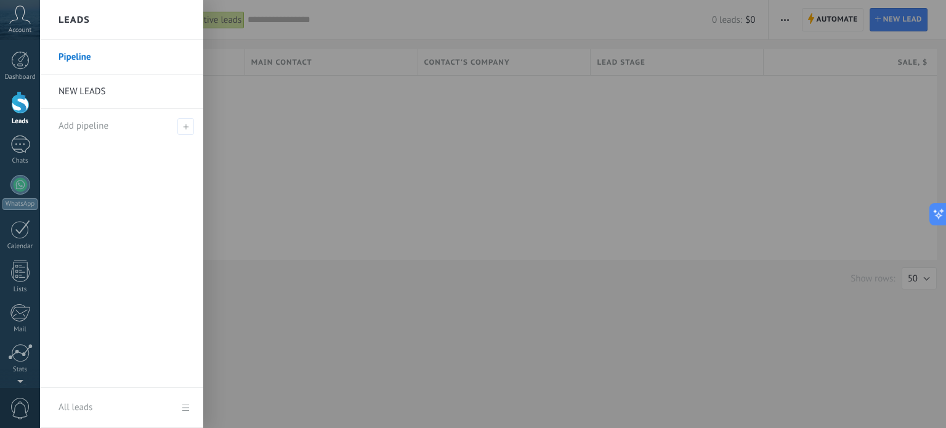
click at [94, 83] on link "NEW LEADS" at bounding box center [124, 92] width 132 height 34
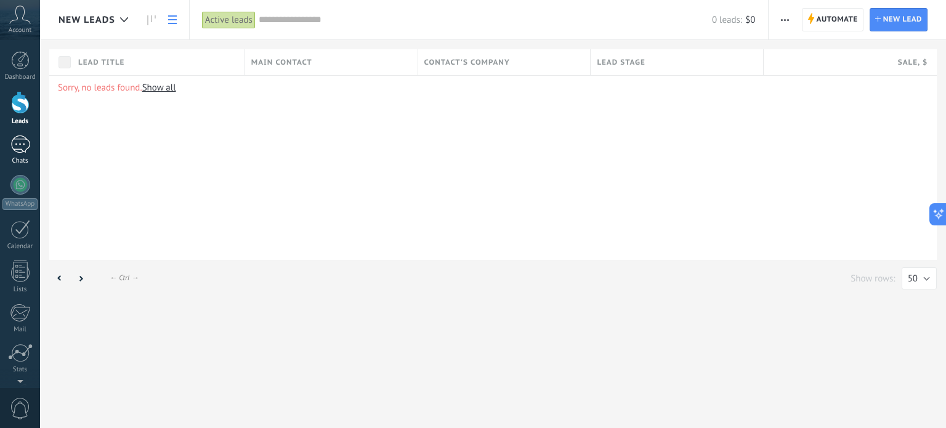
click at [23, 138] on div at bounding box center [20, 144] width 20 height 18
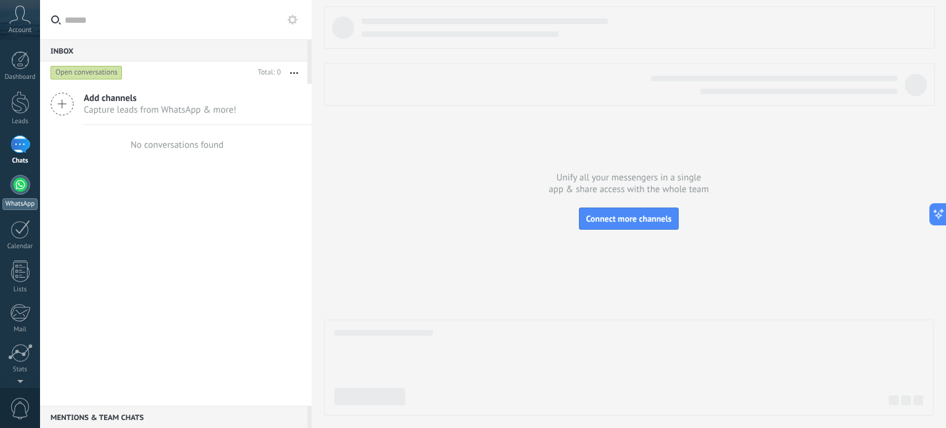
click at [18, 192] on div at bounding box center [20, 185] width 20 height 20
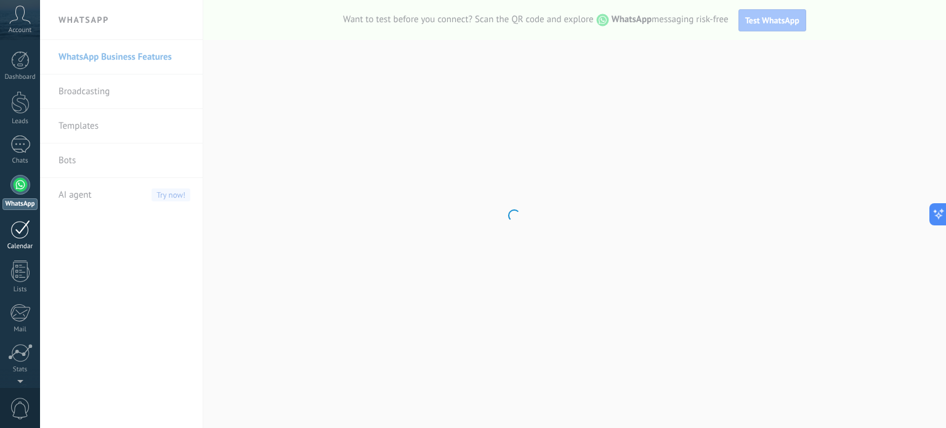
click at [21, 225] on div at bounding box center [20, 229] width 20 height 19
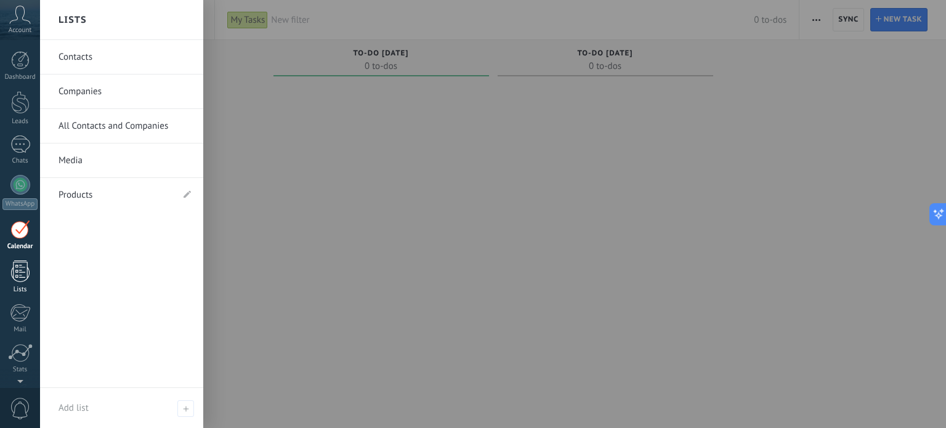
click at [20, 273] on div at bounding box center [20, 271] width 18 height 22
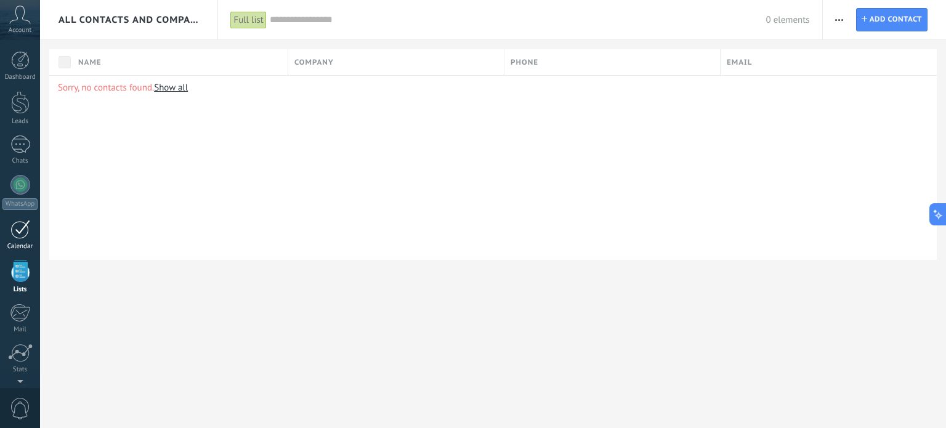
click at [26, 233] on div at bounding box center [20, 229] width 20 height 19
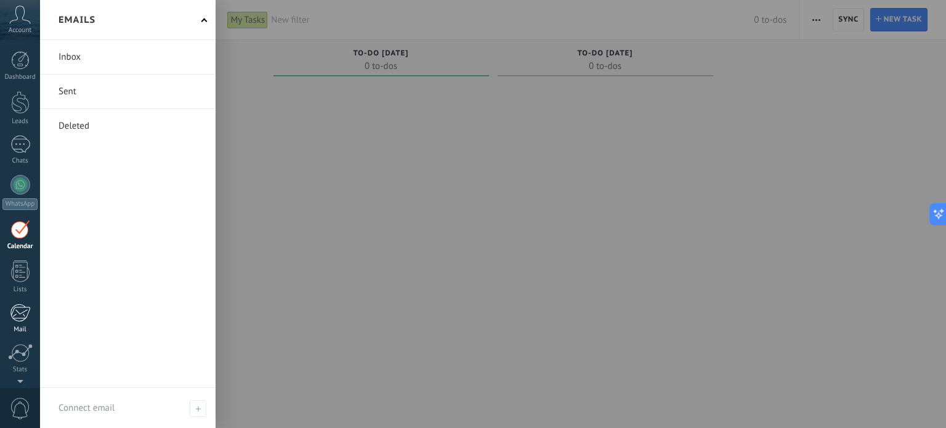
click at [18, 317] on div at bounding box center [20, 313] width 20 height 18
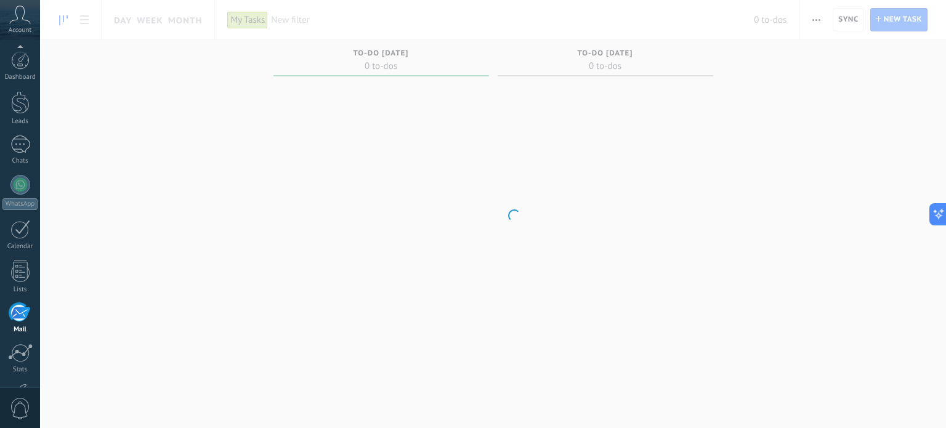
scroll to position [84, 0]
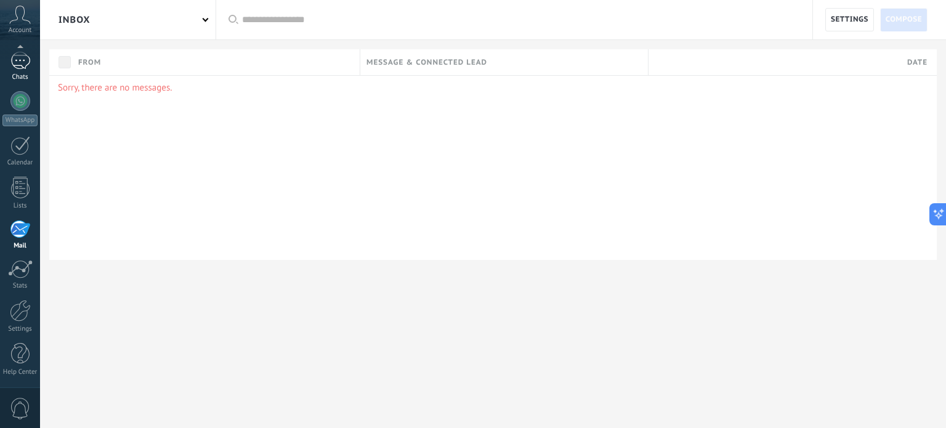
click at [17, 62] on div at bounding box center [20, 61] width 20 height 18
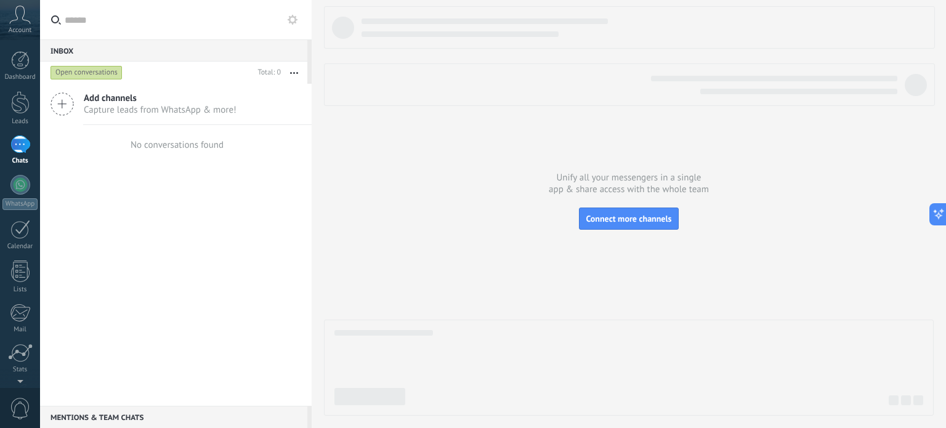
click at [62, 106] on icon at bounding box center [61, 103] width 23 height 23
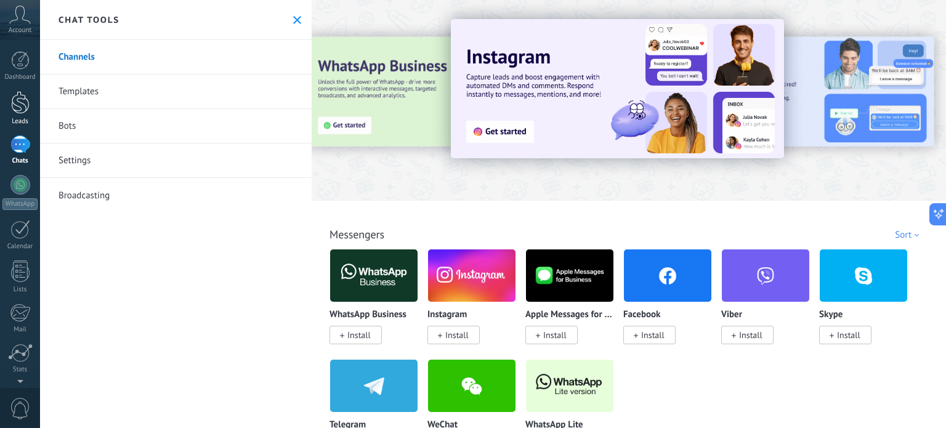
click at [14, 106] on div at bounding box center [20, 102] width 18 height 23
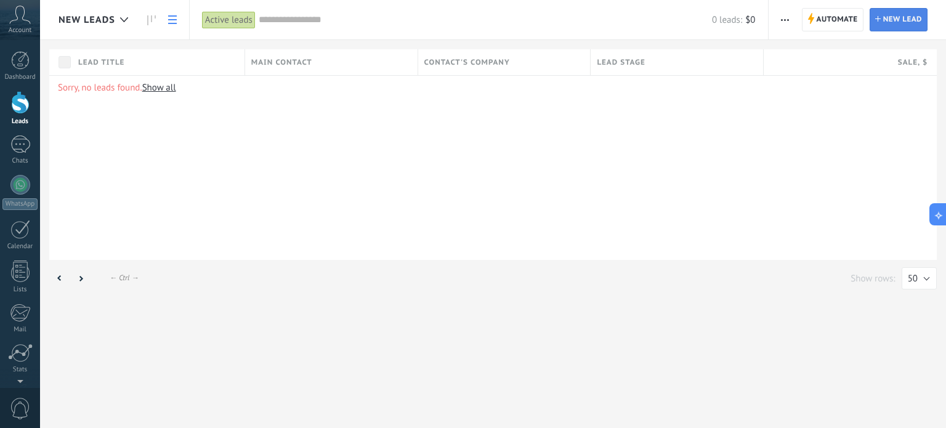
click at [886, 14] on span "New lead" at bounding box center [902, 20] width 39 height 22
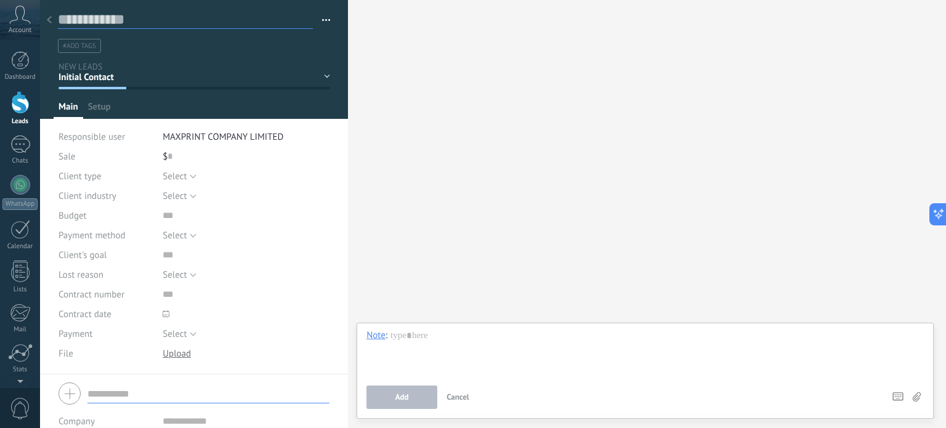
click at [126, 16] on input "text" at bounding box center [185, 19] width 255 height 18
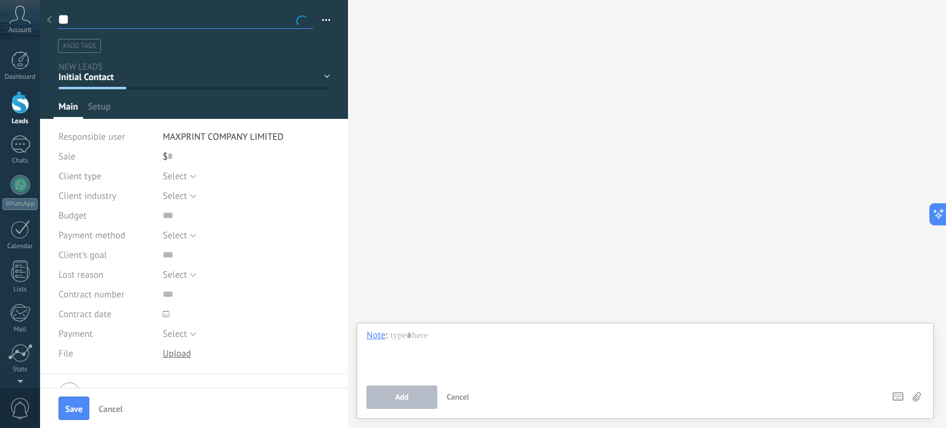
type input "*"
click at [62, 19] on input "**********" at bounding box center [185, 19] width 255 height 18
type input "**********"
click at [176, 49] on ul "#add tags" at bounding box center [192, 46] width 270 height 17
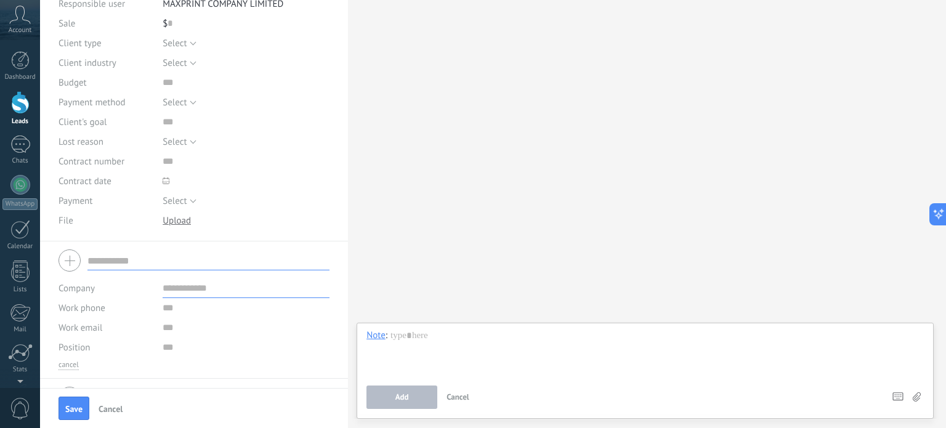
scroll to position [133, 0]
click at [73, 406] on span "Save" at bounding box center [73, 409] width 17 height 9
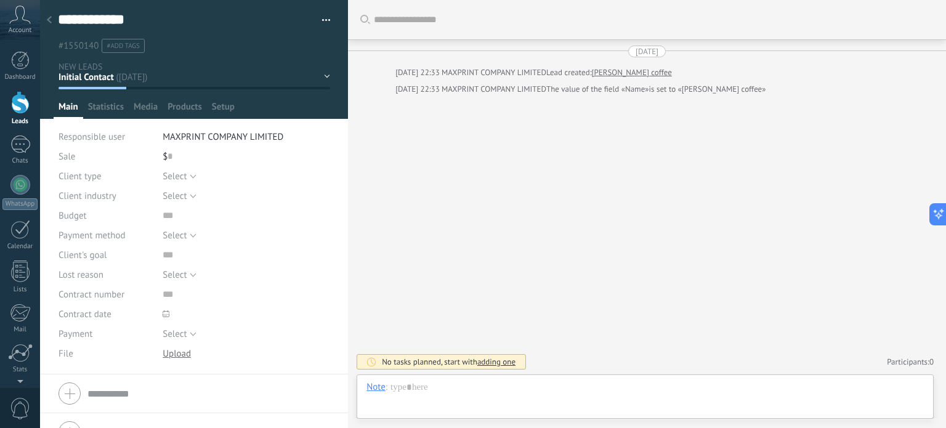
scroll to position [18, 0]
click at [446, 251] on div "Search Load more [DATE] [DATE] 22:33 MAXPRINT COMPANY LIMITED Lead created: [PE…" at bounding box center [647, 214] width 598 height 428
click at [21, 63] on div at bounding box center [20, 60] width 18 height 18
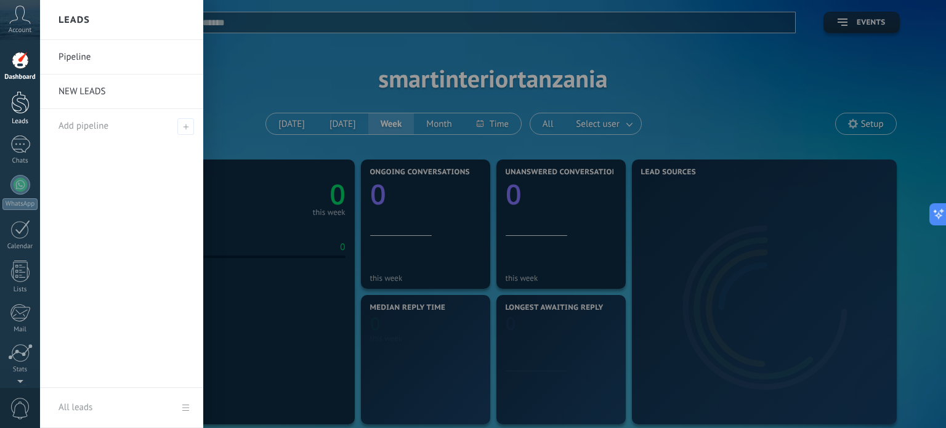
click at [18, 95] on div at bounding box center [20, 102] width 18 height 23
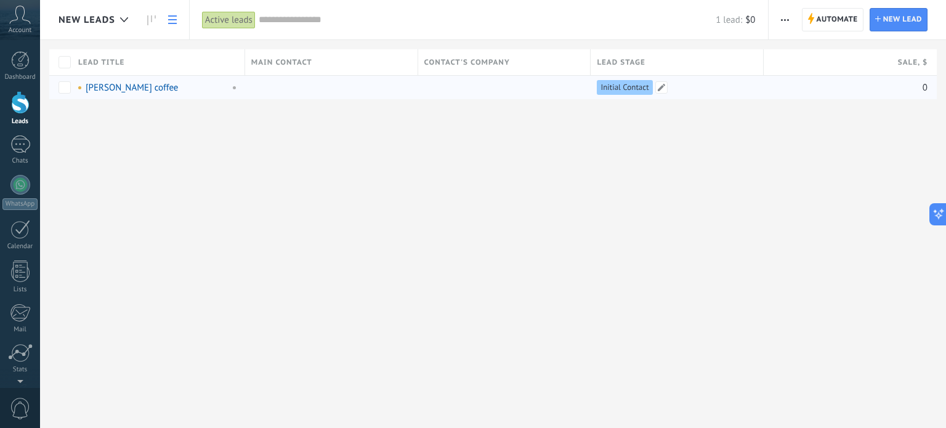
click at [615, 86] on span "Initial Contact" at bounding box center [624, 87] width 48 height 11
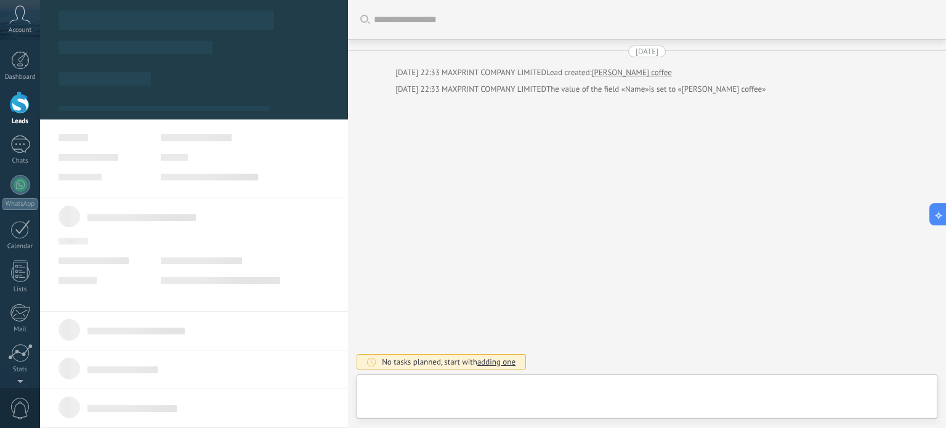
type textarea "**********"
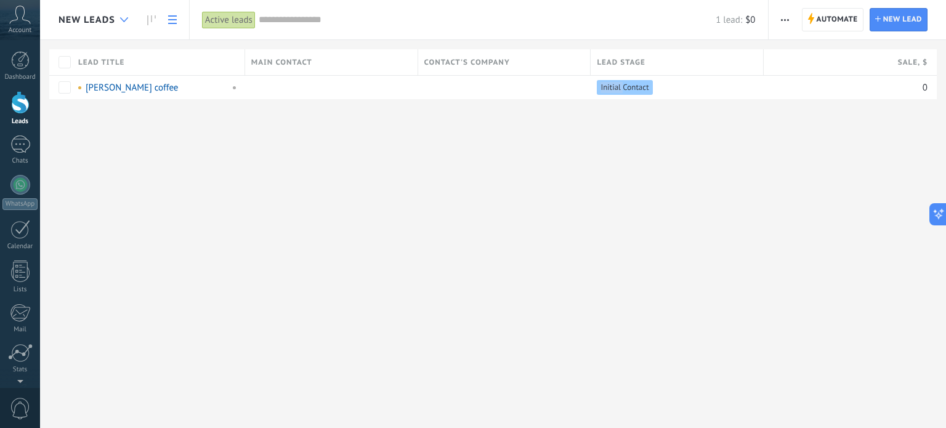
click at [123, 22] on div at bounding box center [124, 20] width 20 height 24
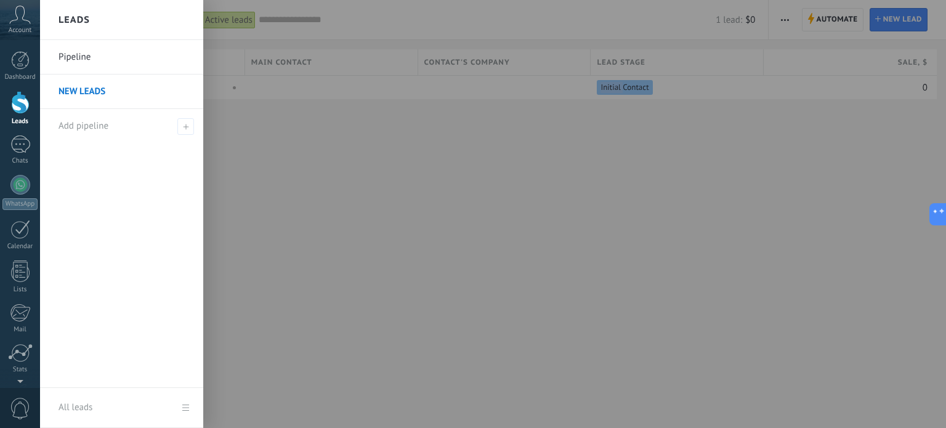
click at [91, 63] on link "Pipeline" at bounding box center [124, 57] width 132 height 34
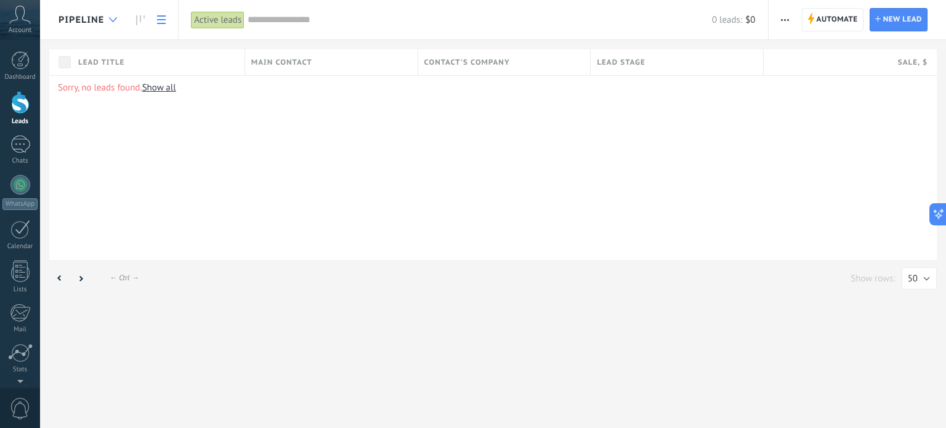
click at [114, 17] on div at bounding box center [113, 20] width 20 height 24
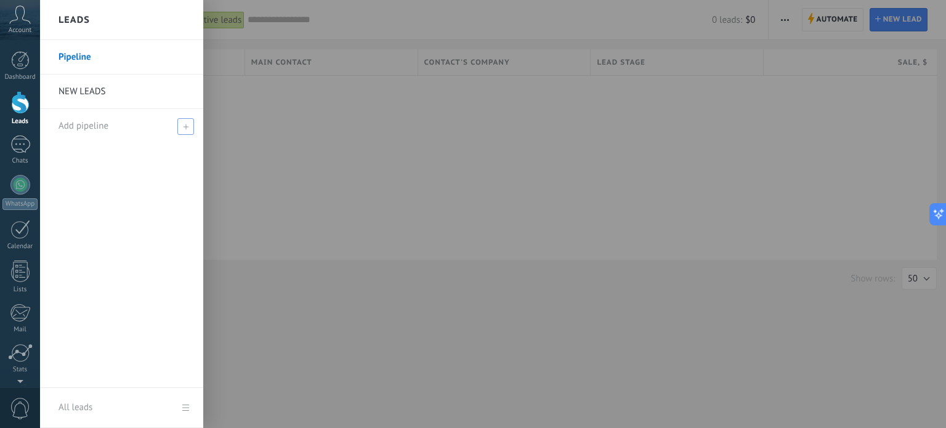
click at [86, 124] on span "Add pipeline" at bounding box center [83, 126] width 50 height 12
click at [227, 138] on div at bounding box center [513, 214] width 946 height 428
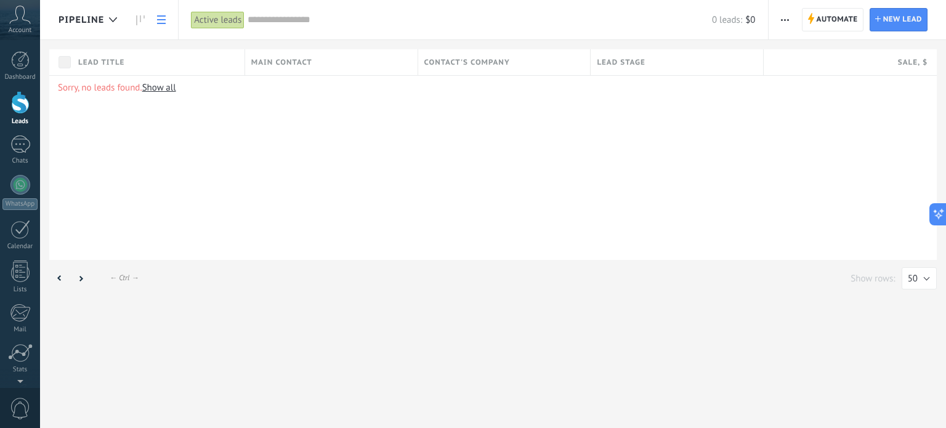
click at [221, 22] on div "Active leads" at bounding box center [218, 20] width 54 height 18
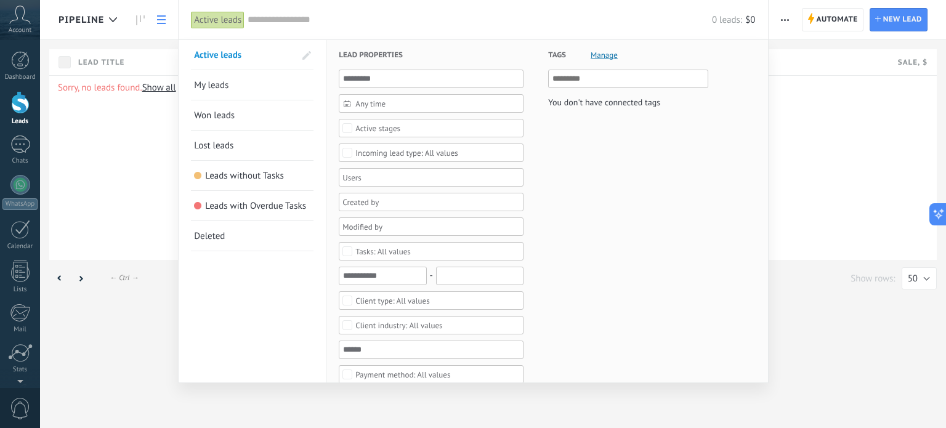
click at [216, 84] on span "My leads" at bounding box center [211, 85] width 34 height 12
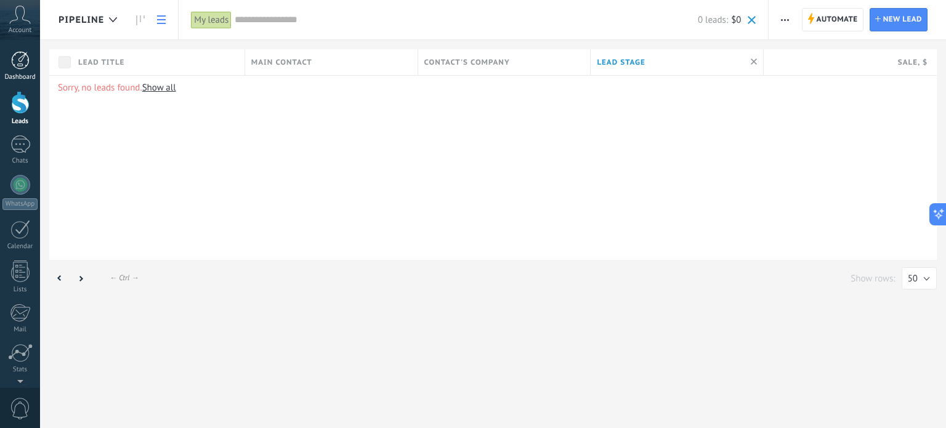
click at [23, 62] on div at bounding box center [20, 60] width 18 height 18
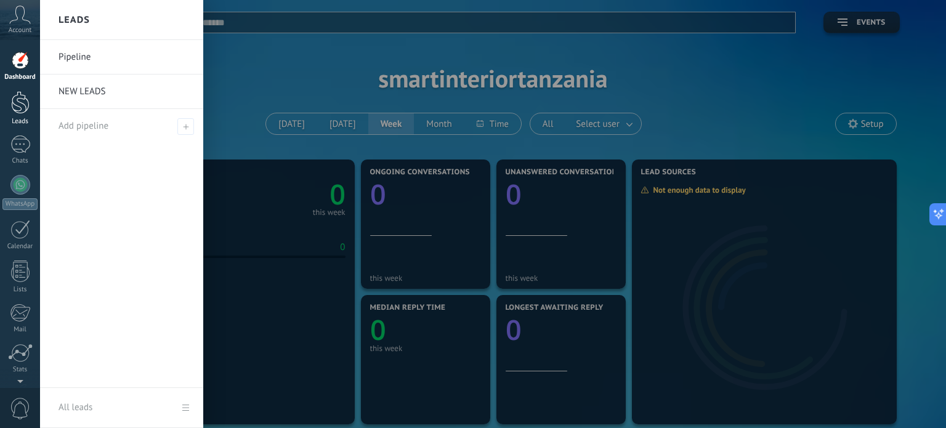
click at [12, 95] on div at bounding box center [20, 102] width 18 height 23
